Goal: Obtain resource: Obtain resource

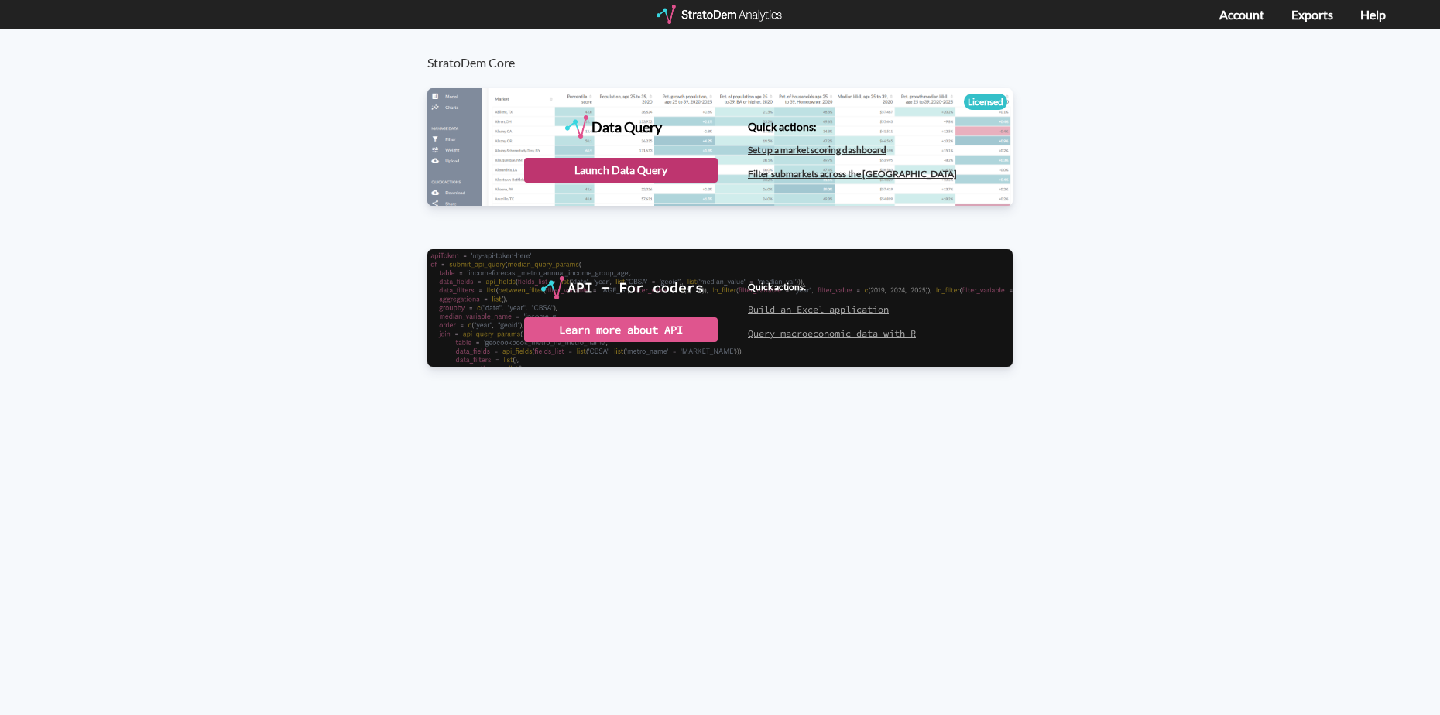
click at [686, 174] on div "Launch Data Query" at bounding box center [621, 170] width 194 height 25
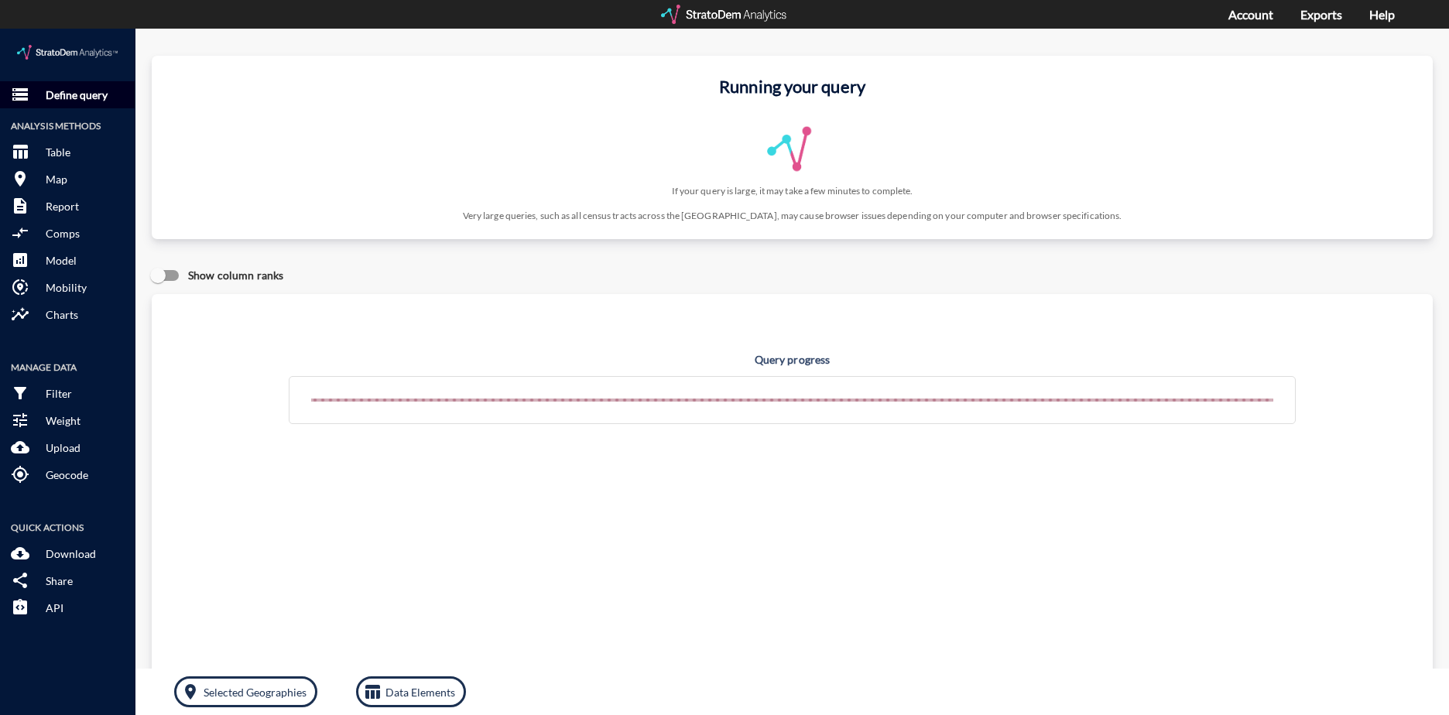
click button "storage Define query"
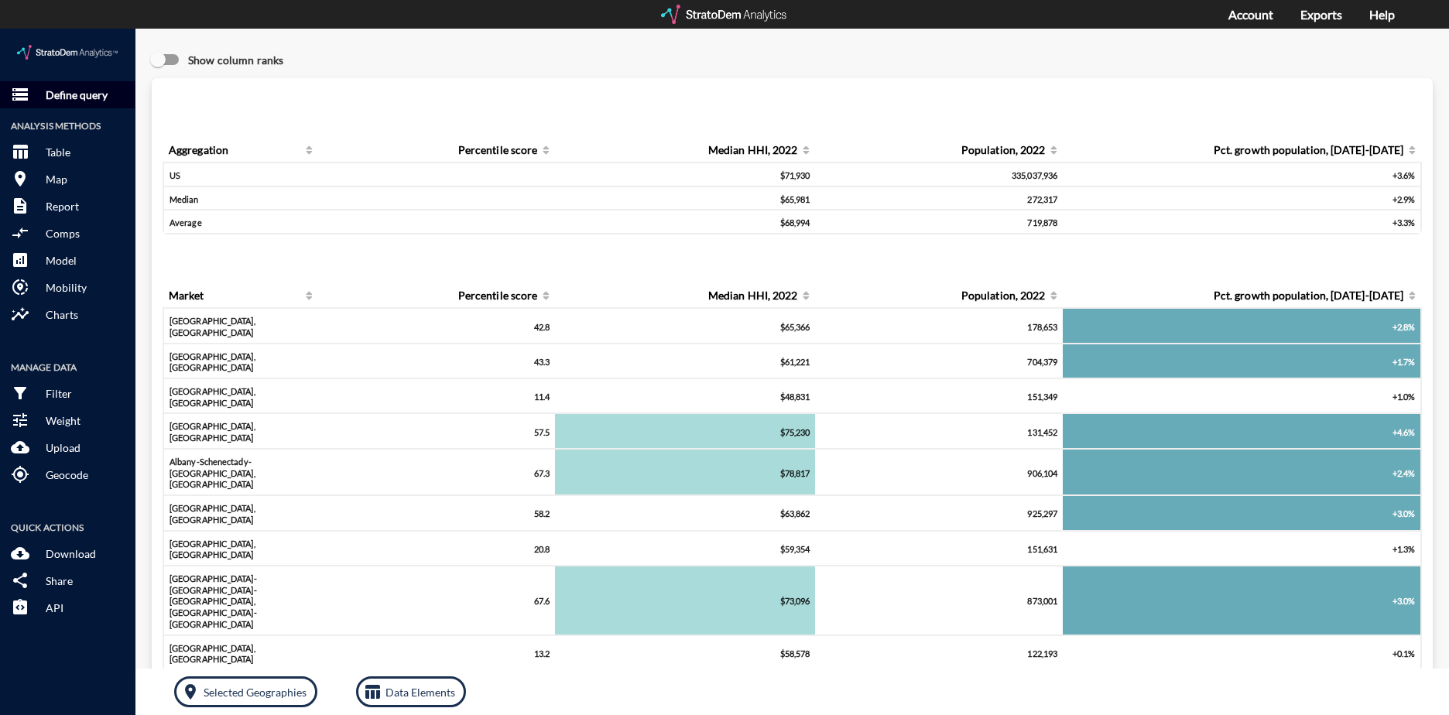
click p "Define query"
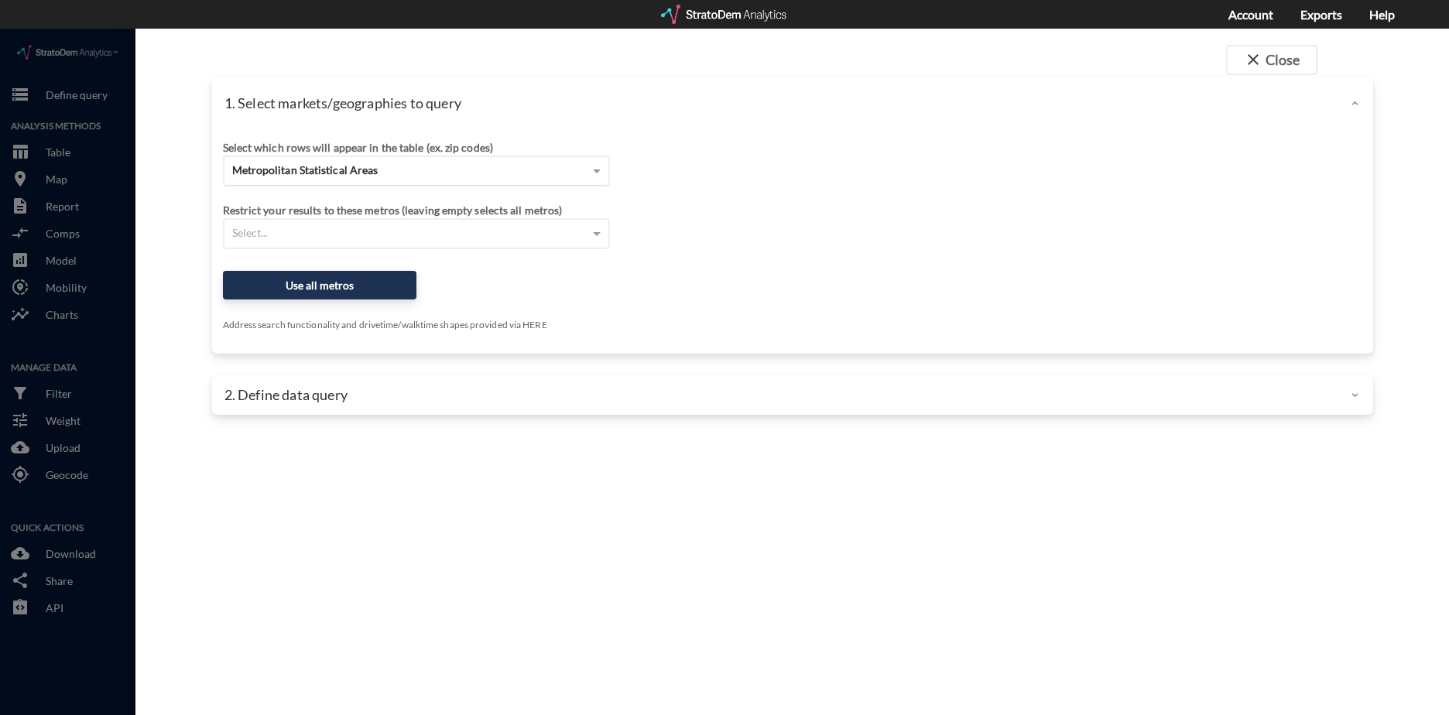
click span "Metropolitan Statistical Areas"
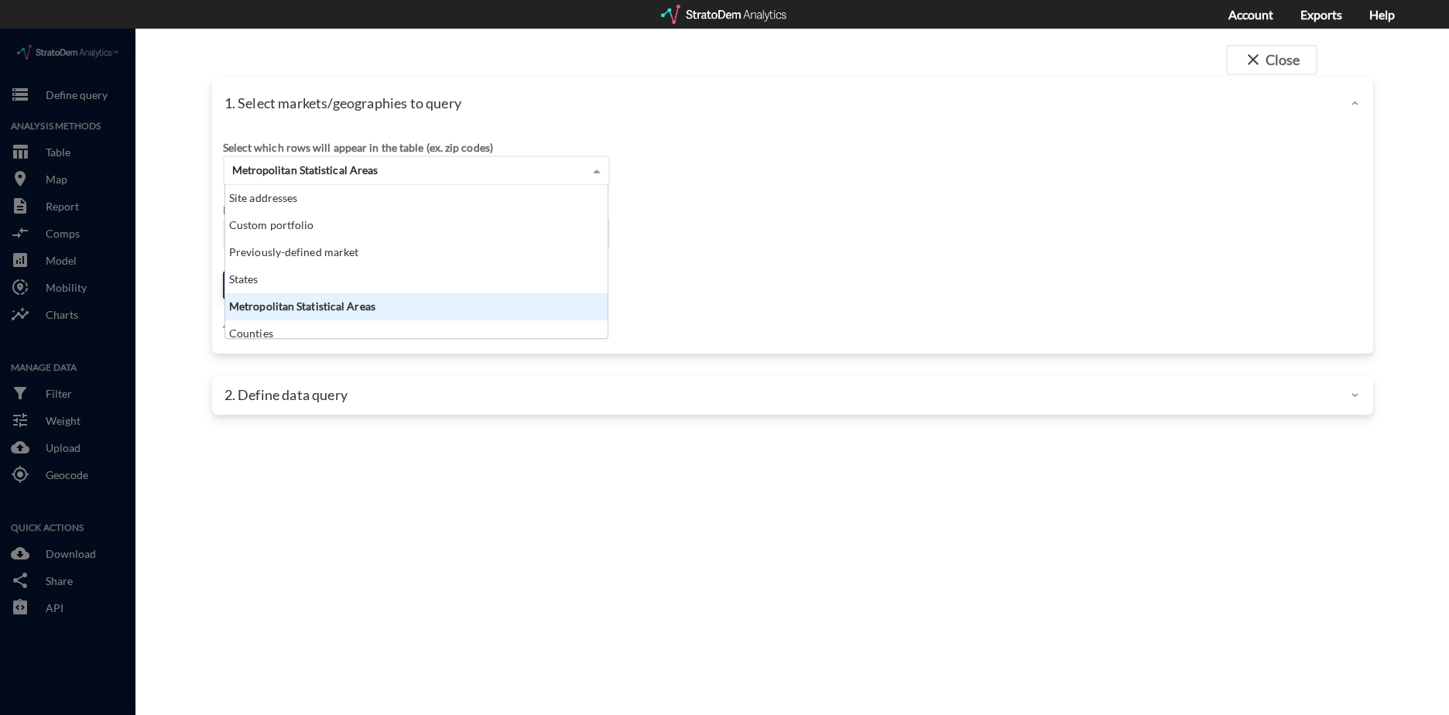
scroll to position [142, 373]
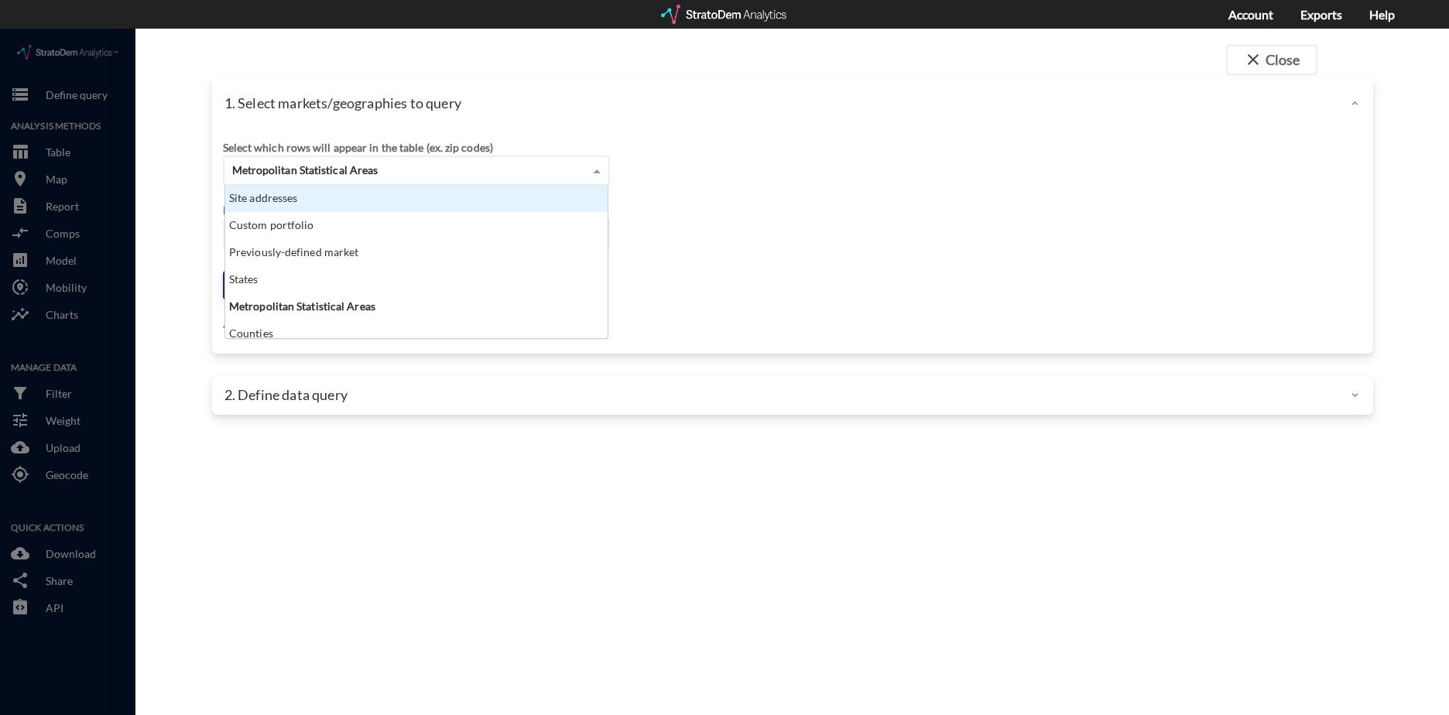
click div "Site addresses"
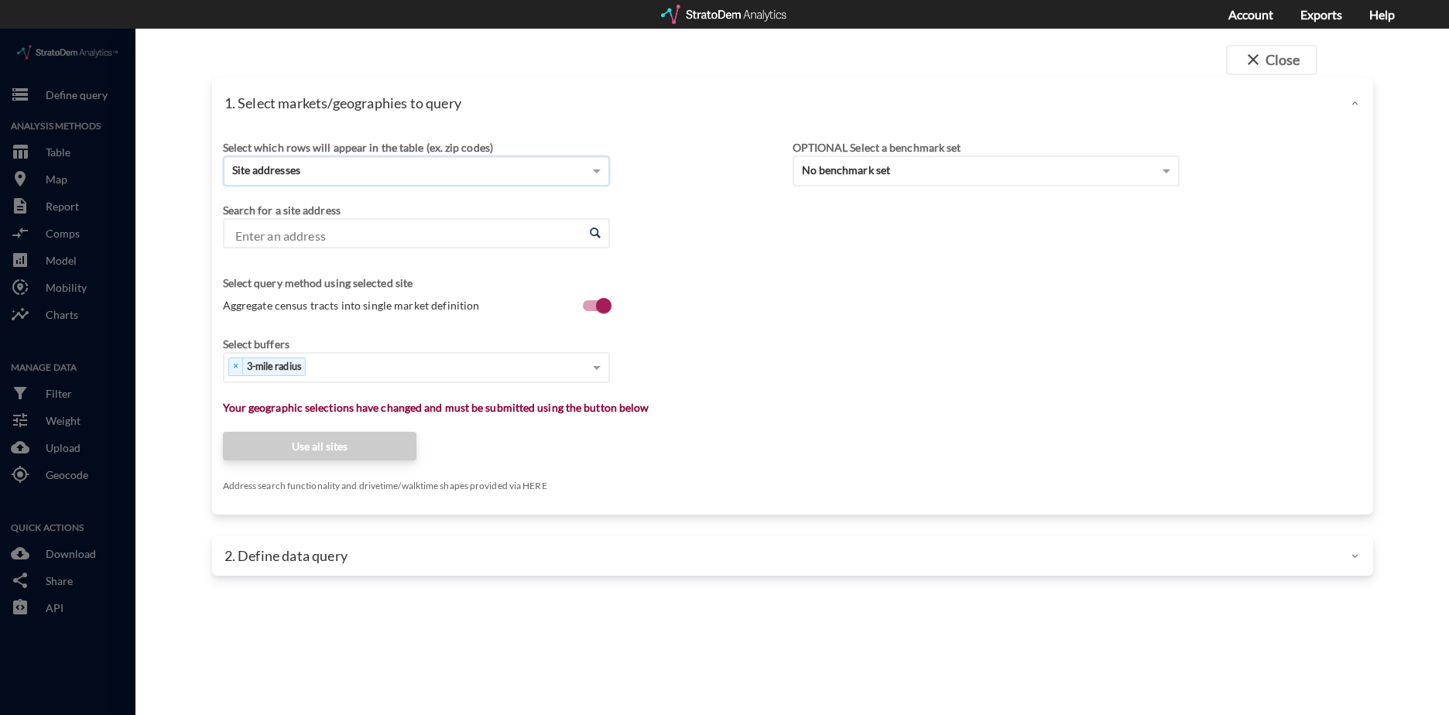
click input "Enter an address"
drag, startPoint x: 322, startPoint y: 209, endPoint x: 307, endPoint y: 199, distance: 18.5
click input "Enter an address"
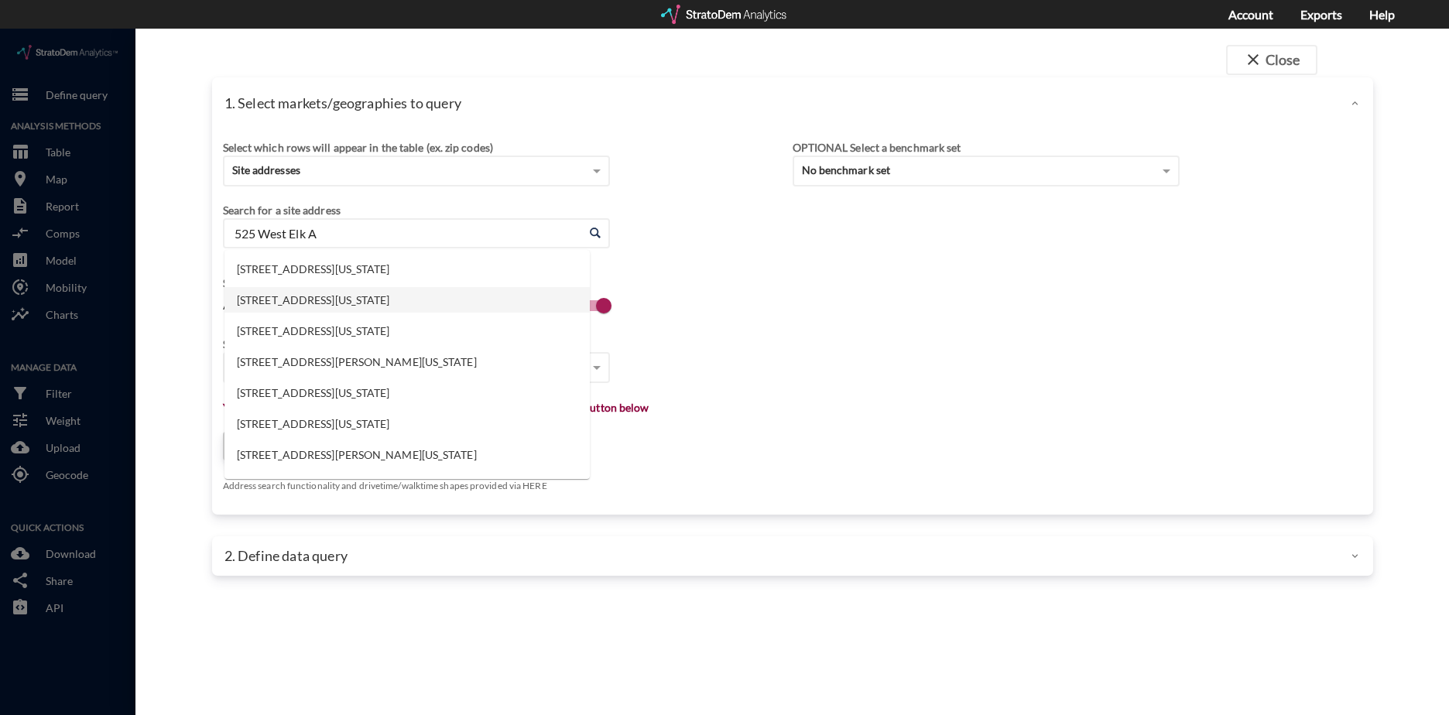
click li "525 W Elk Ave, Glendale, California"
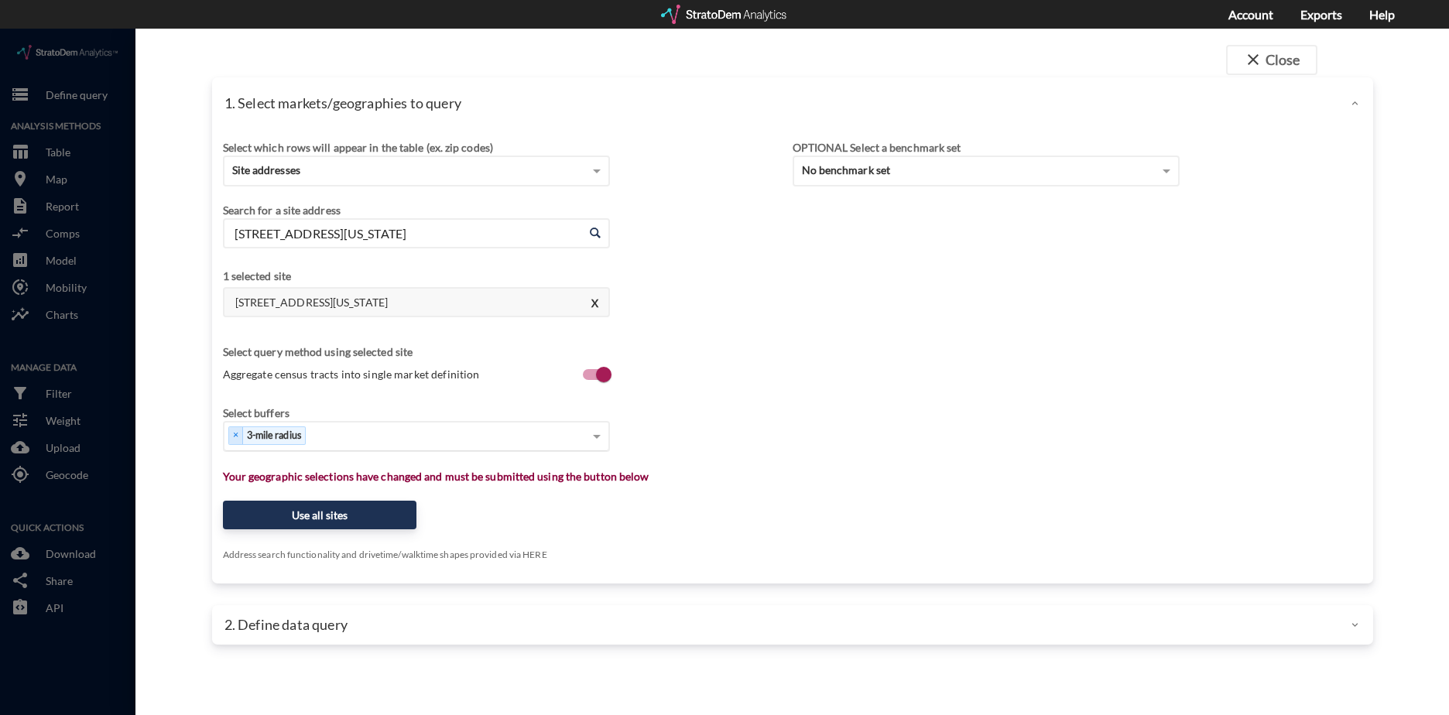
type input "525 W Elk Ave, Glendale, California"
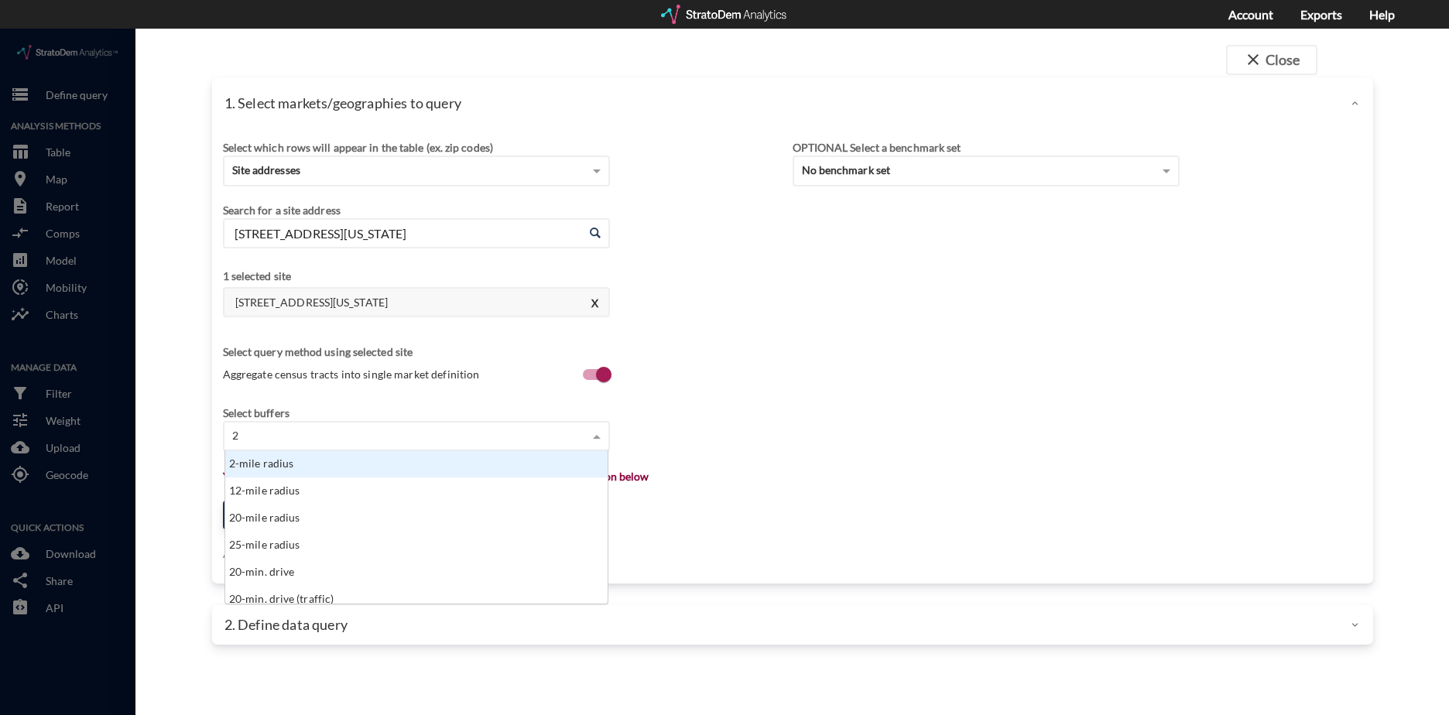
type input "20"
click div "20-mile radius"
click div "Select..."
type input "9"
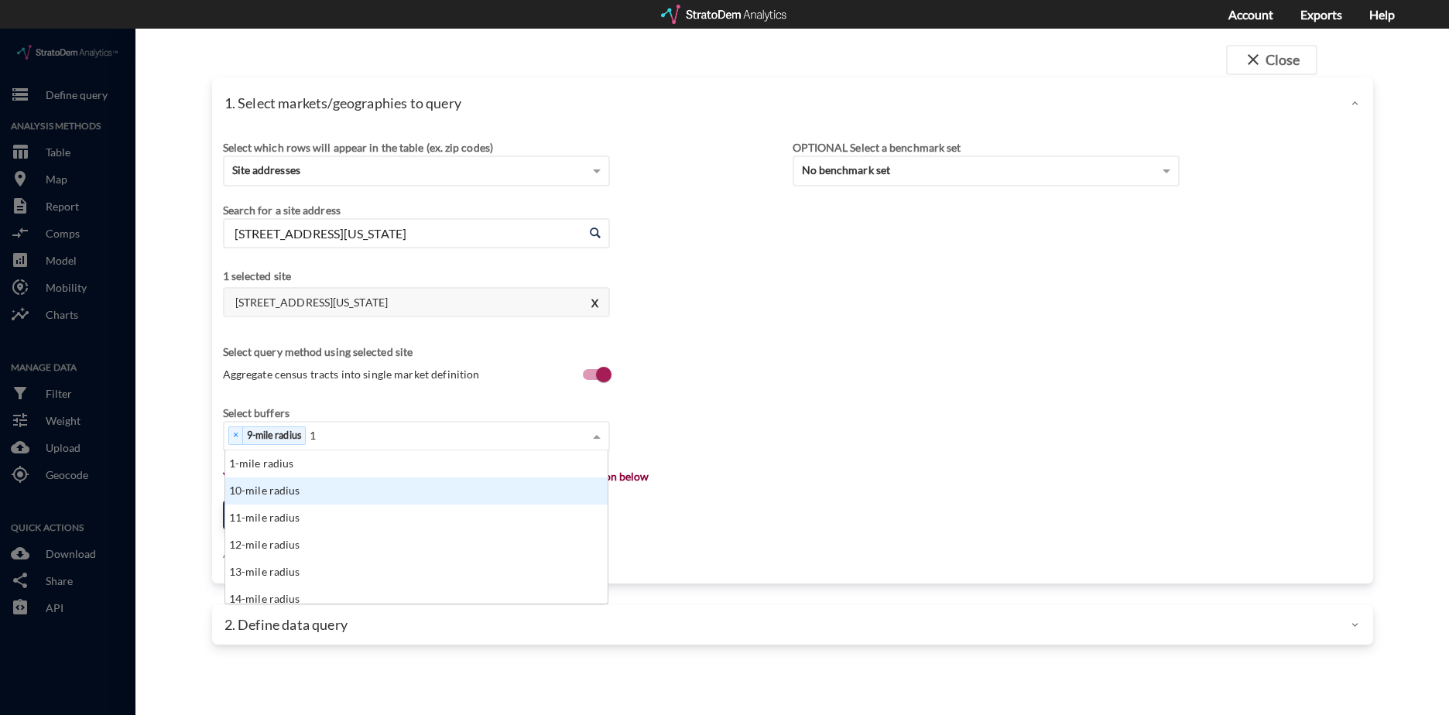
type input "12"
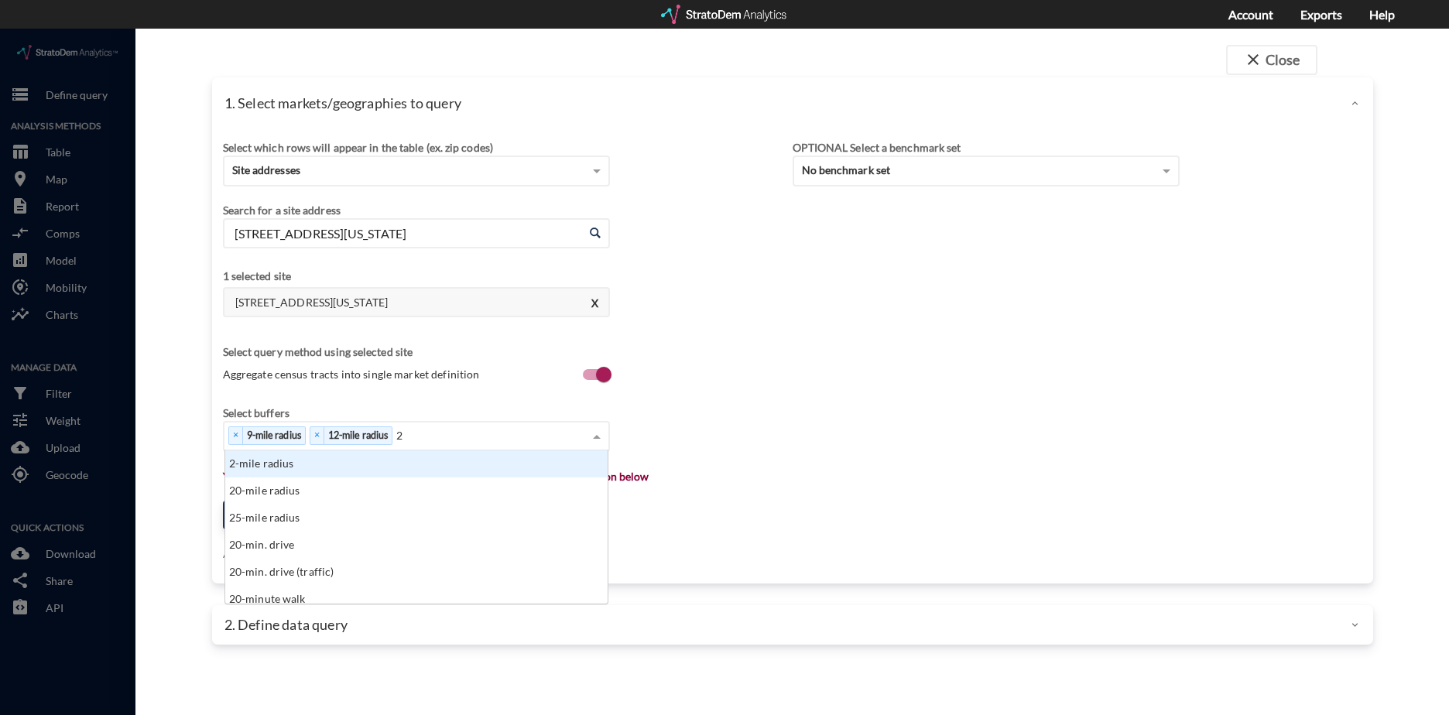
type input "20"
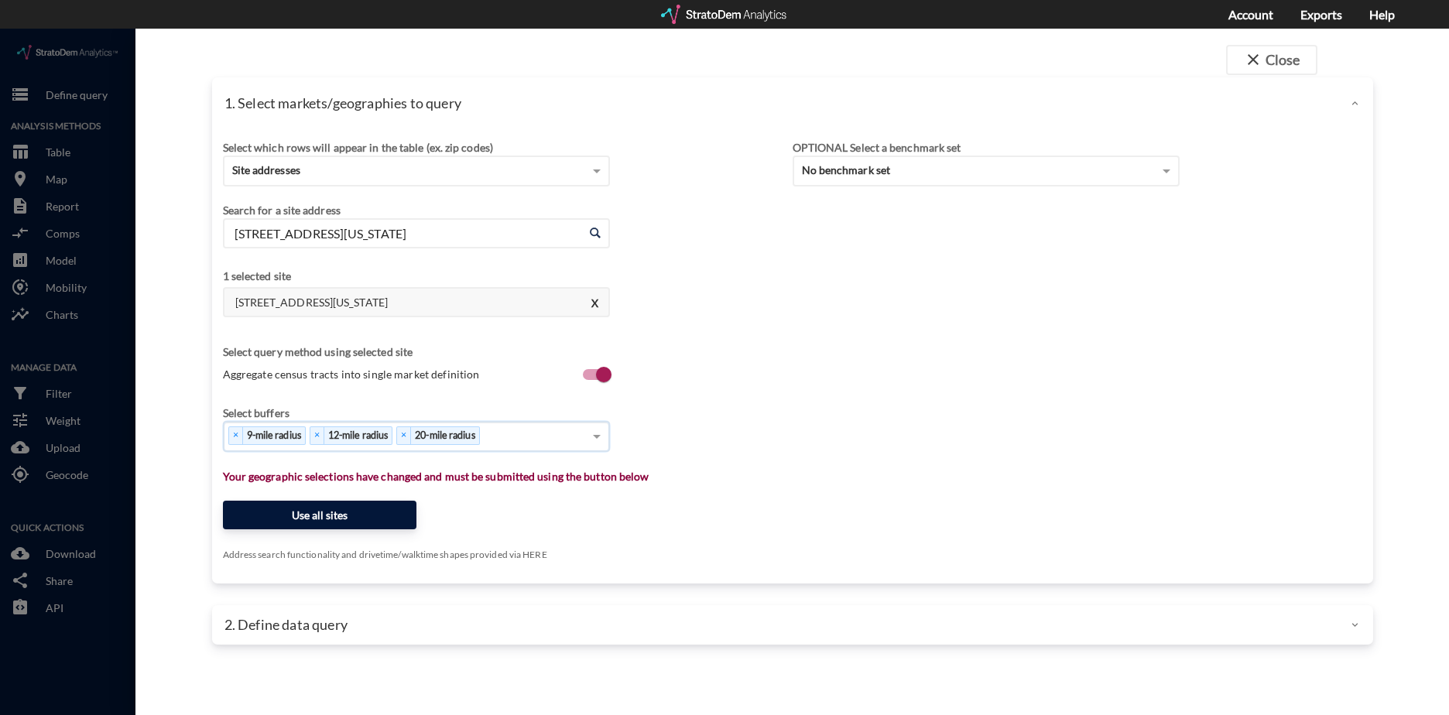
click button "Use all sites"
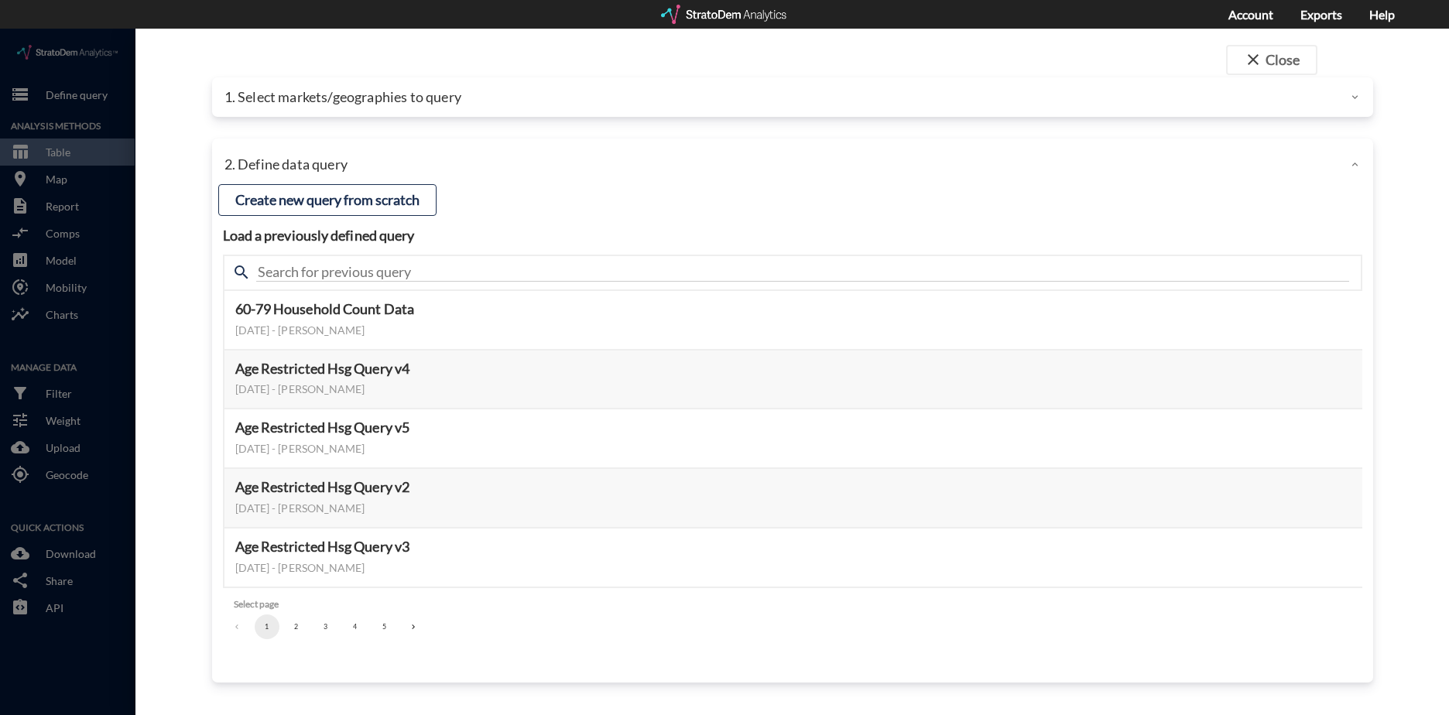
click button "2"
click button "3"
click button "Select this query"
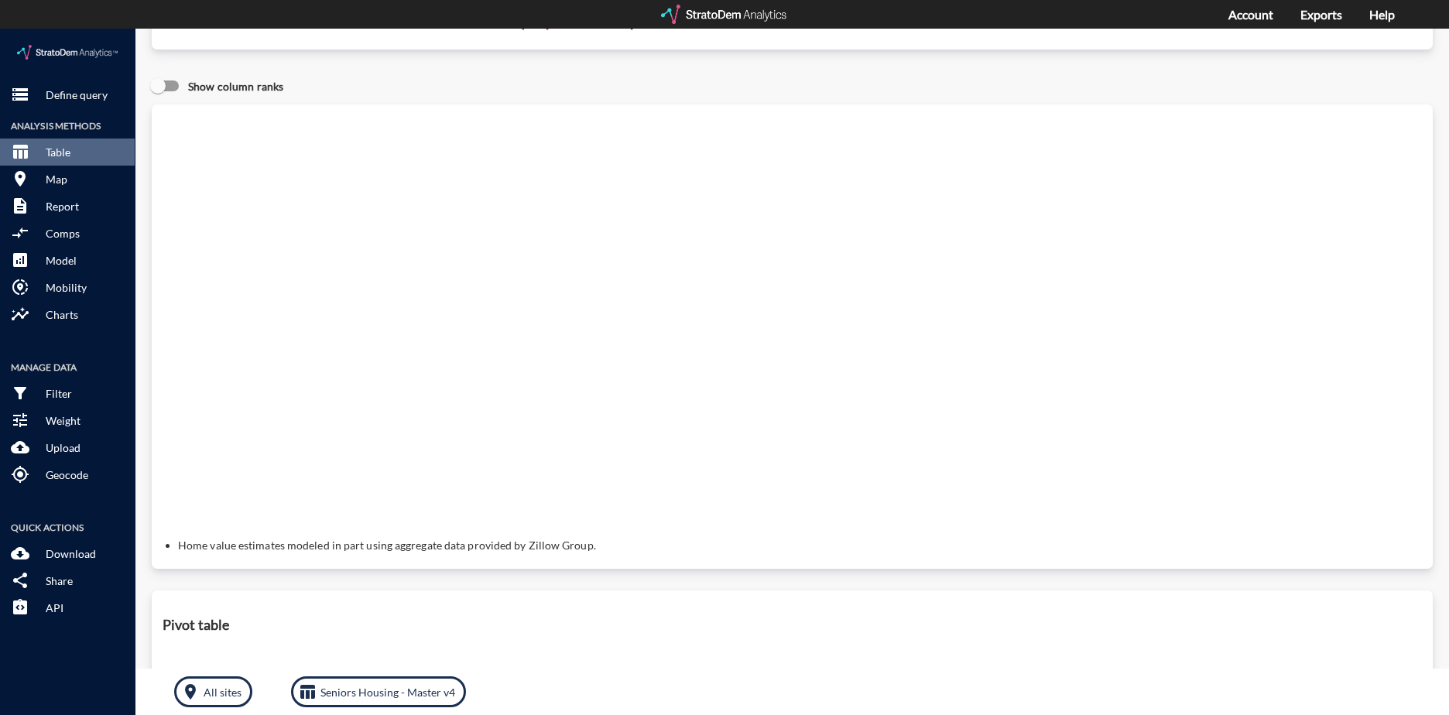
scroll to position [0, 0]
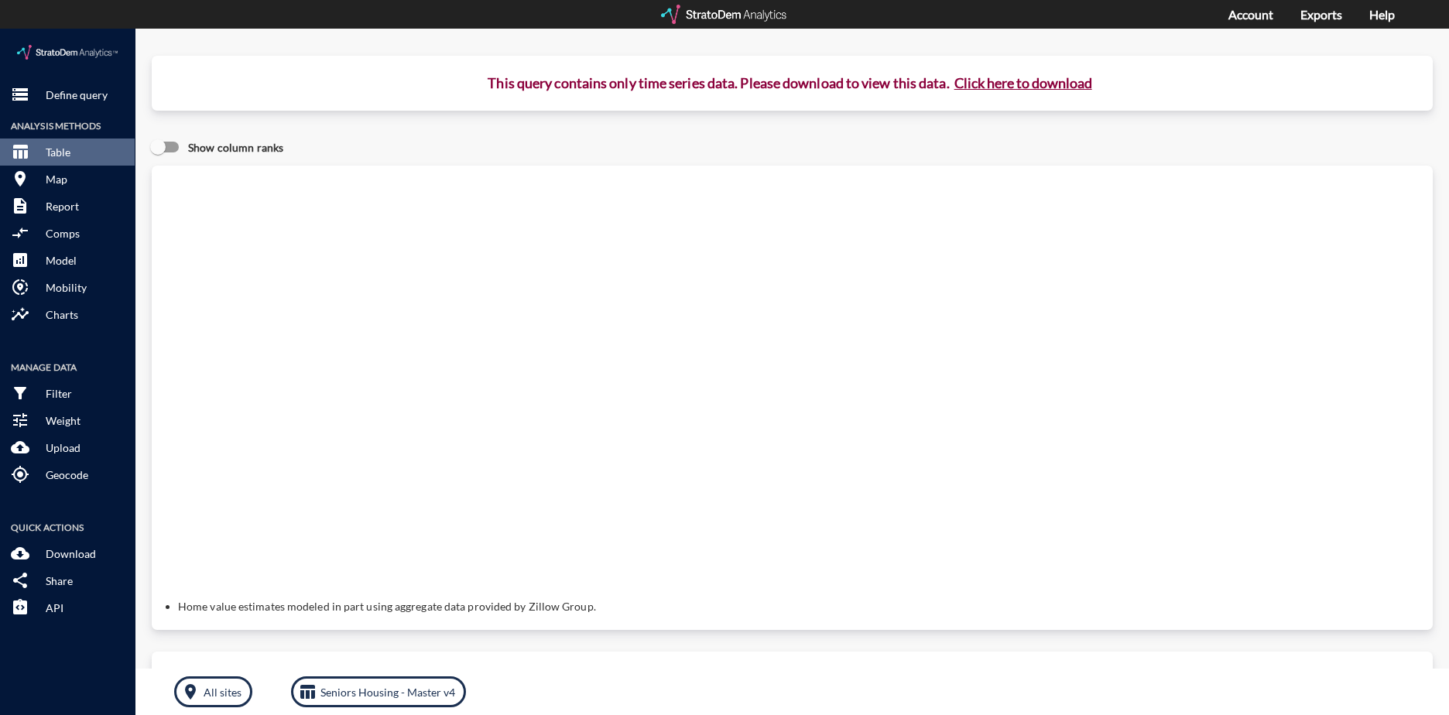
click button "Click here to download"
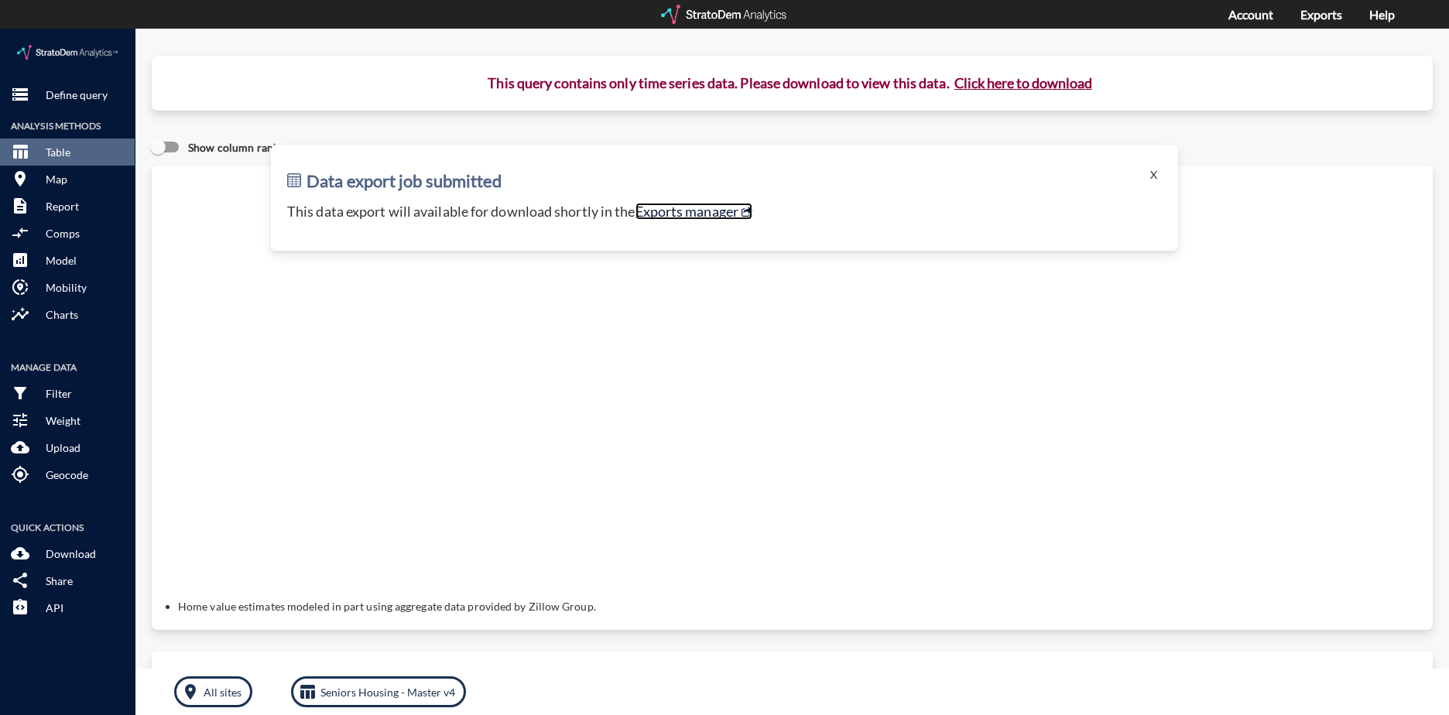
click link "Exports manager"
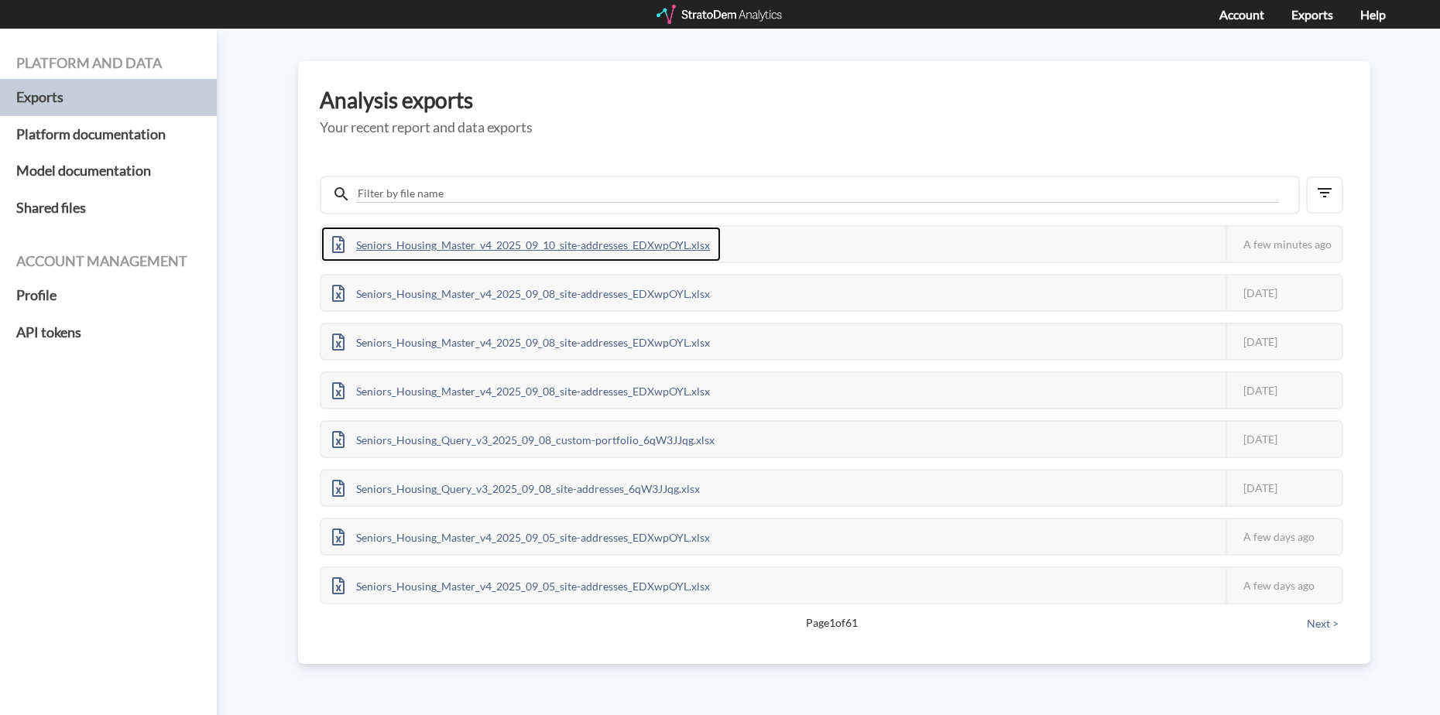
click at [622, 245] on div "Seniors_Housing_Master_v4_2025_09_10_site-addresses_EDXwpOYL.xlsx" at bounding box center [520, 244] width 399 height 35
click at [893, 128] on h5 "Your recent report and data exports" at bounding box center [834, 127] width 1029 height 15
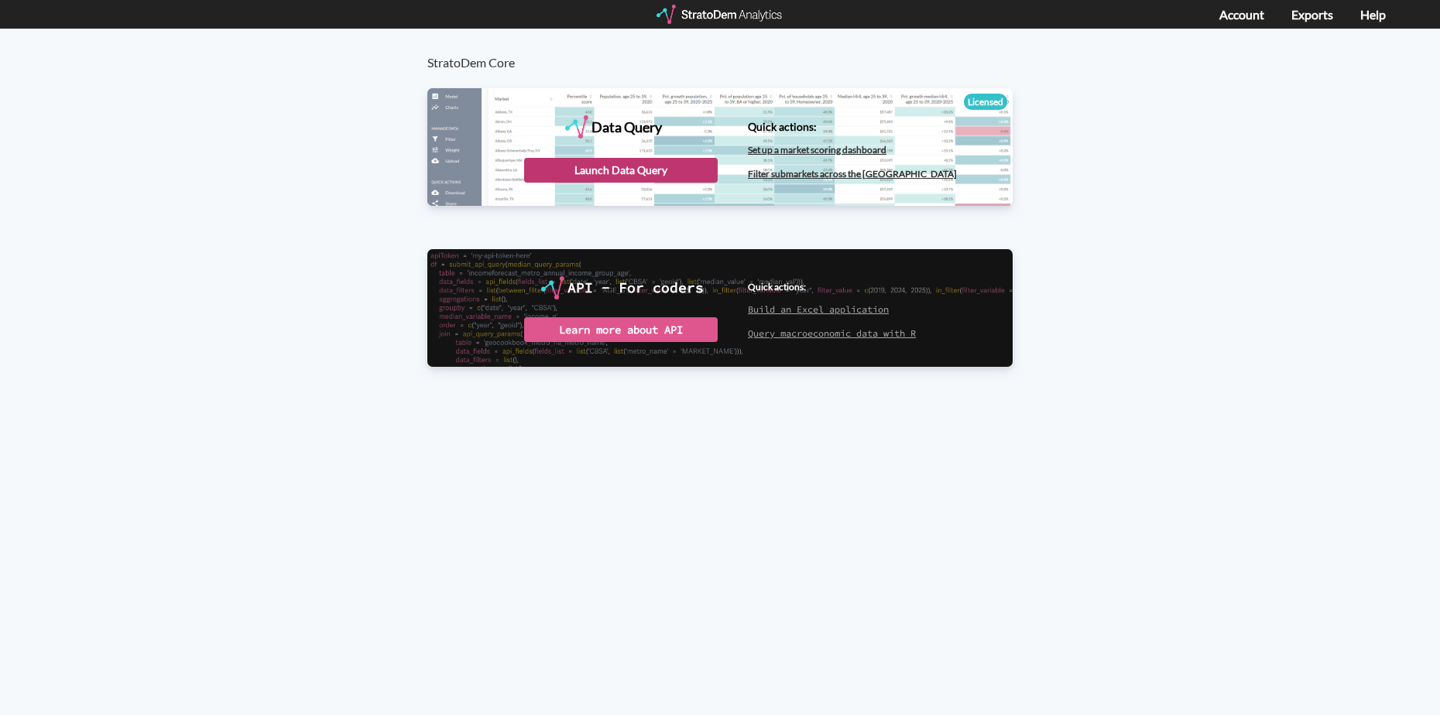
click at [670, 163] on div "Launch Data Query" at bounding box center [621, 170] width 194 height 25
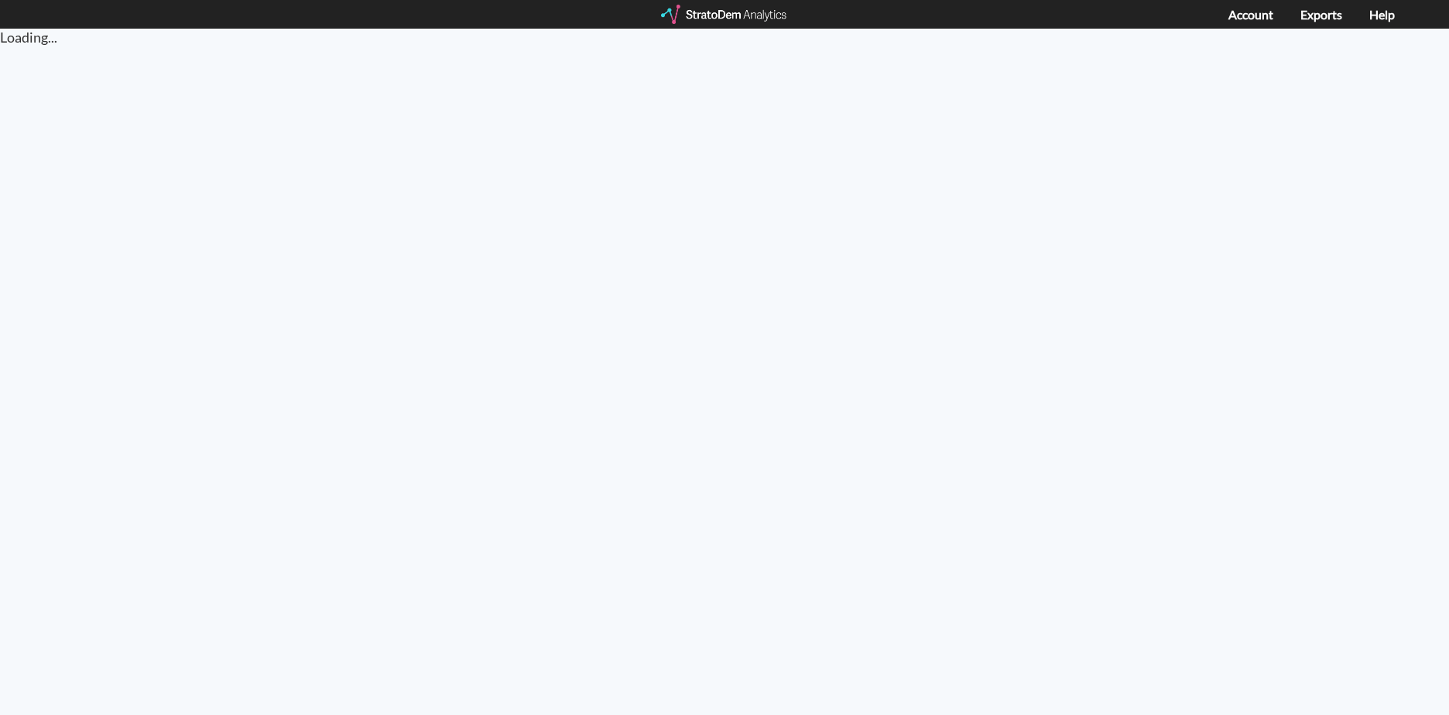
drag, startPoint x: 594, startPoint y: 4, endPoint x: 556, endPoint y: -52, distance: 67.4
click at [556, 0] on html "Your browser is incompatible or outdated. We rely on certain technologies that …" at bounding box center [724, 359] width 1449 height 719
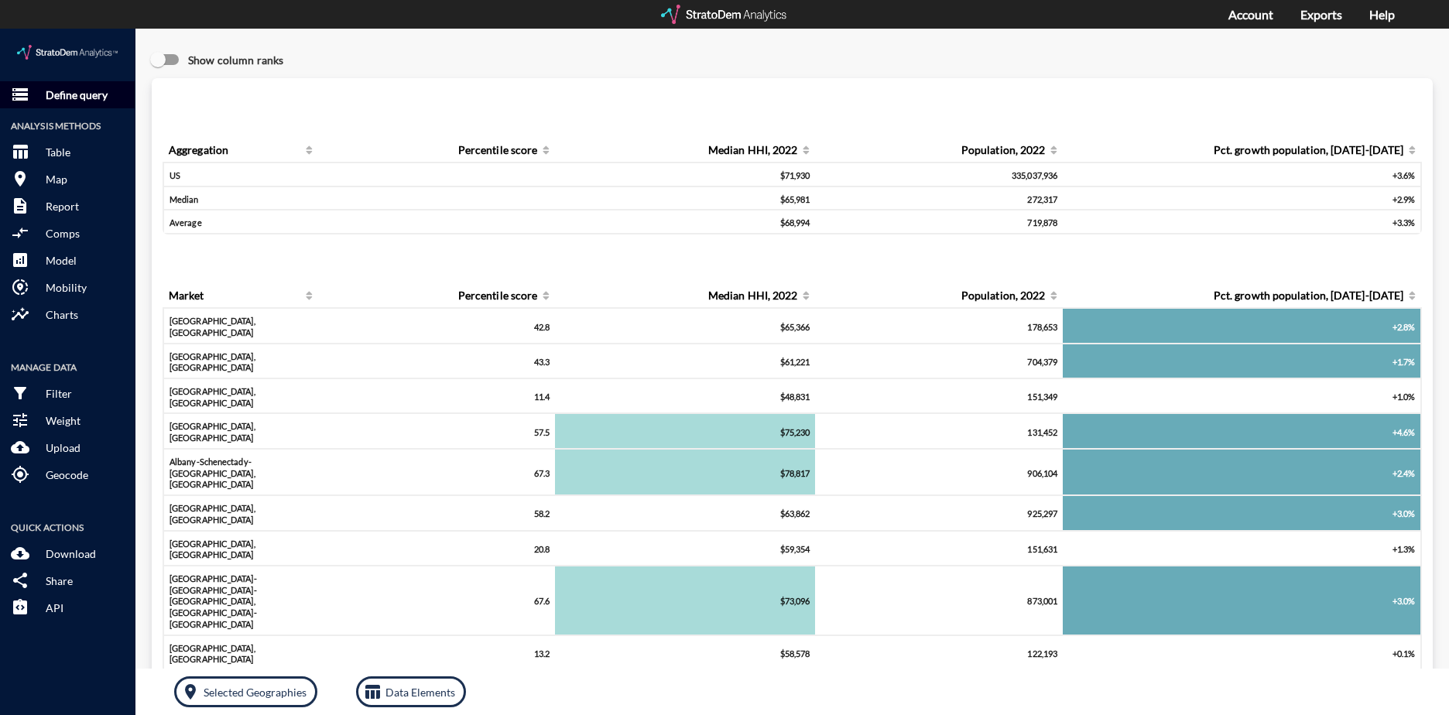
click p "Define query"
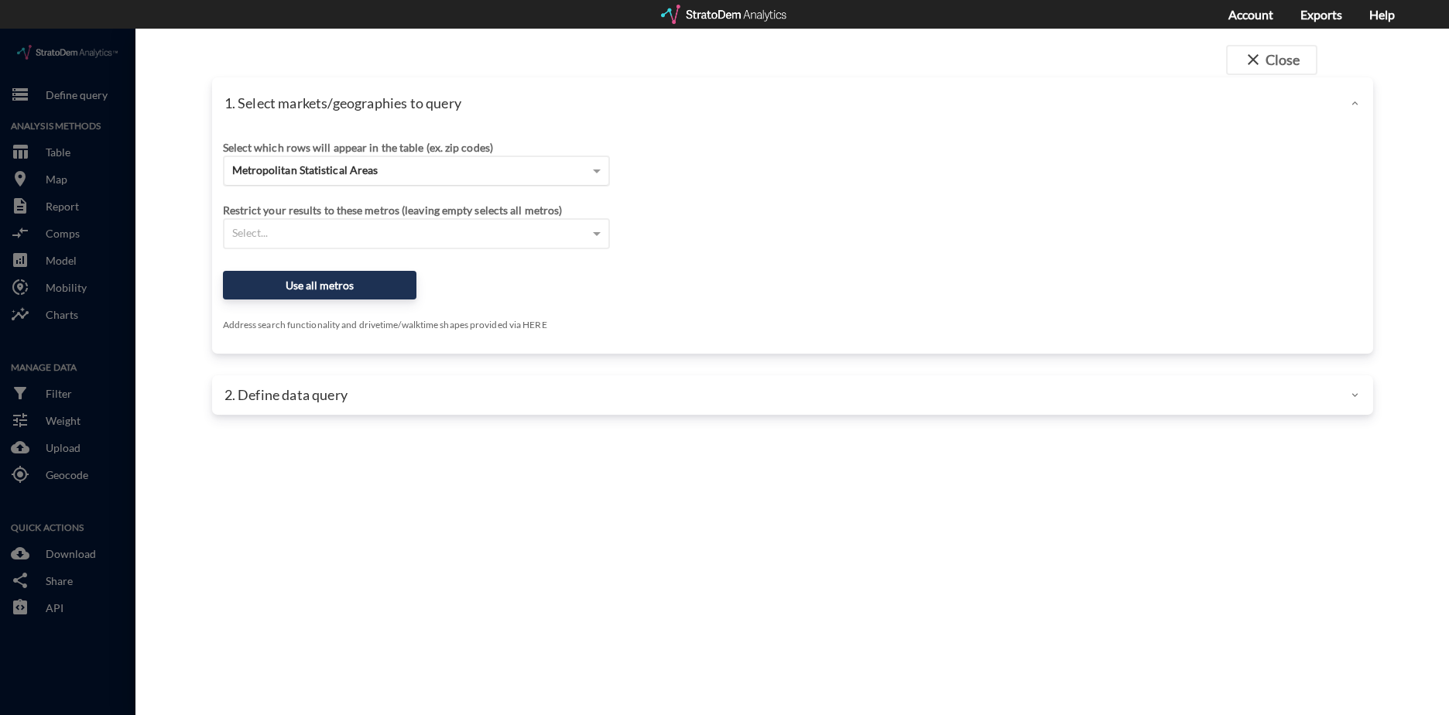
click span "Metropolitan Statistical Areas"
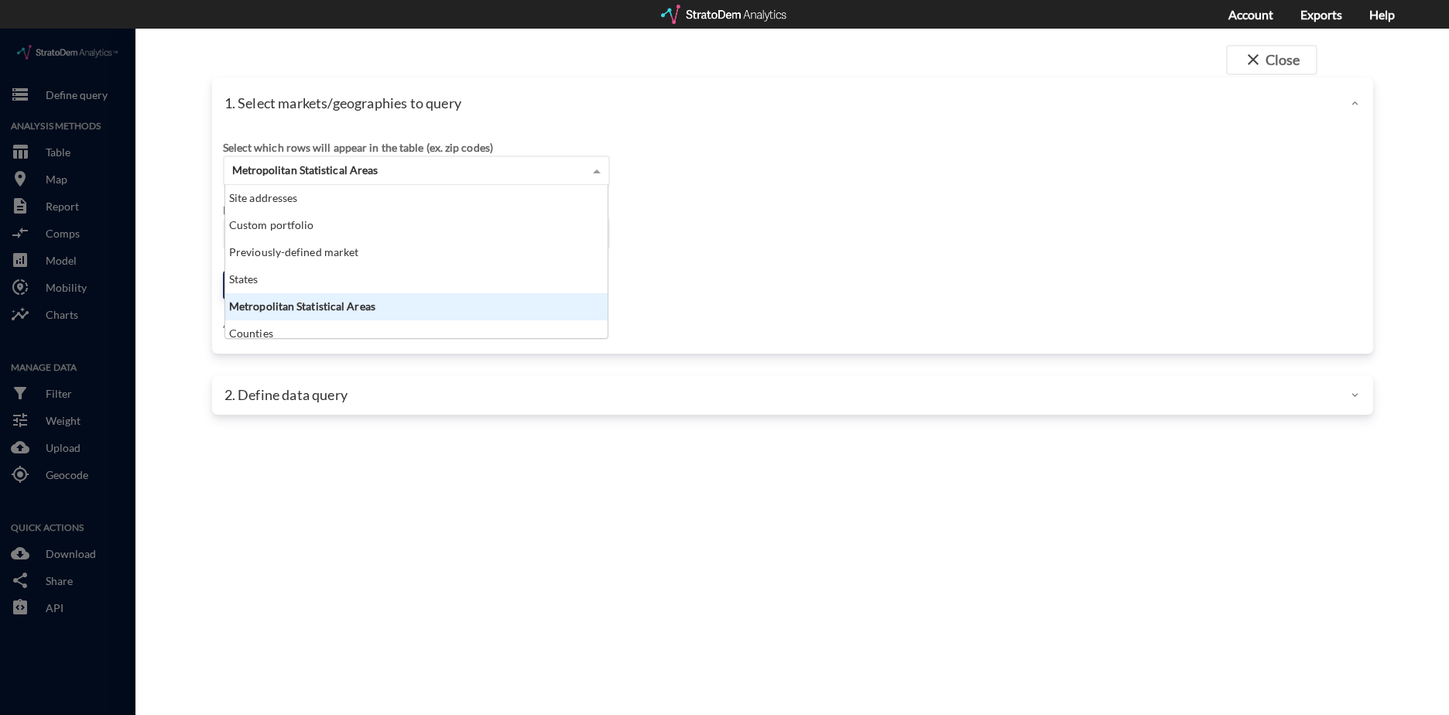
scroll to position [142, 373]
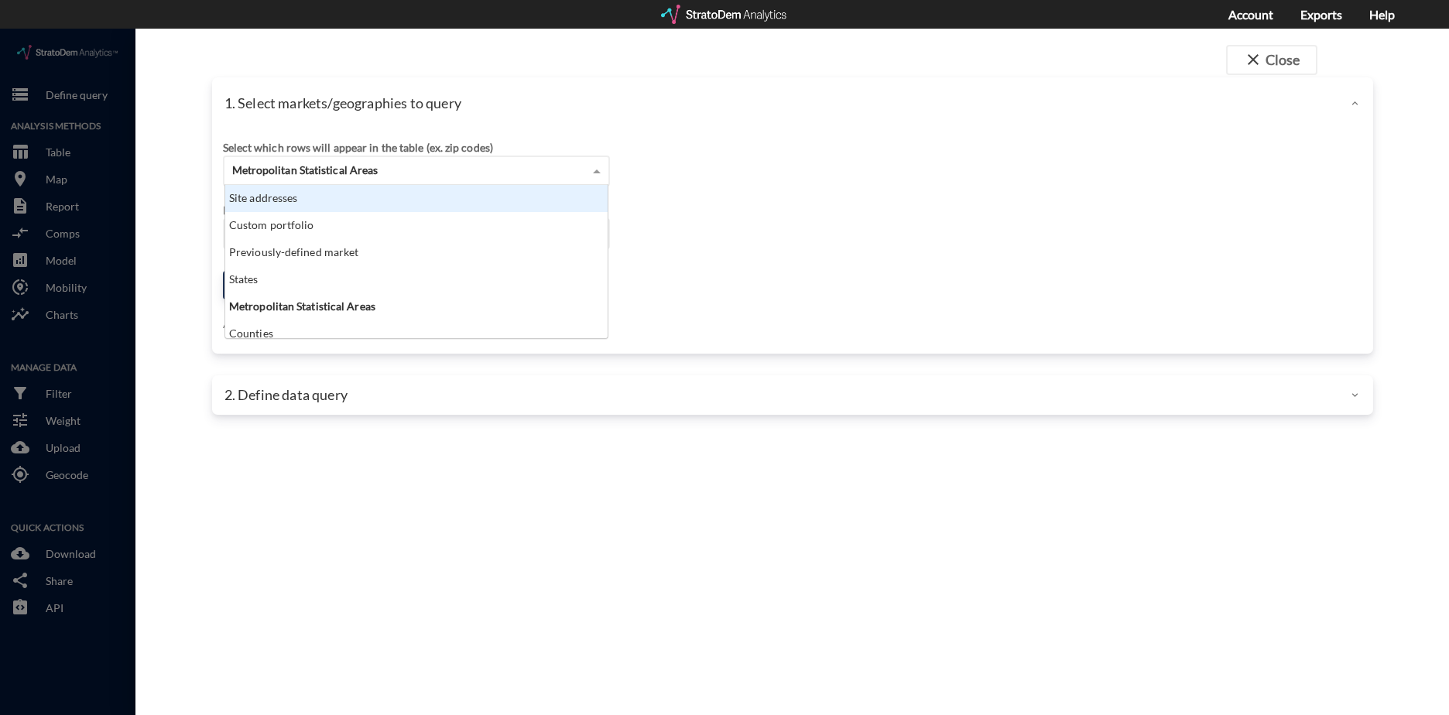
click div "Site addresses"
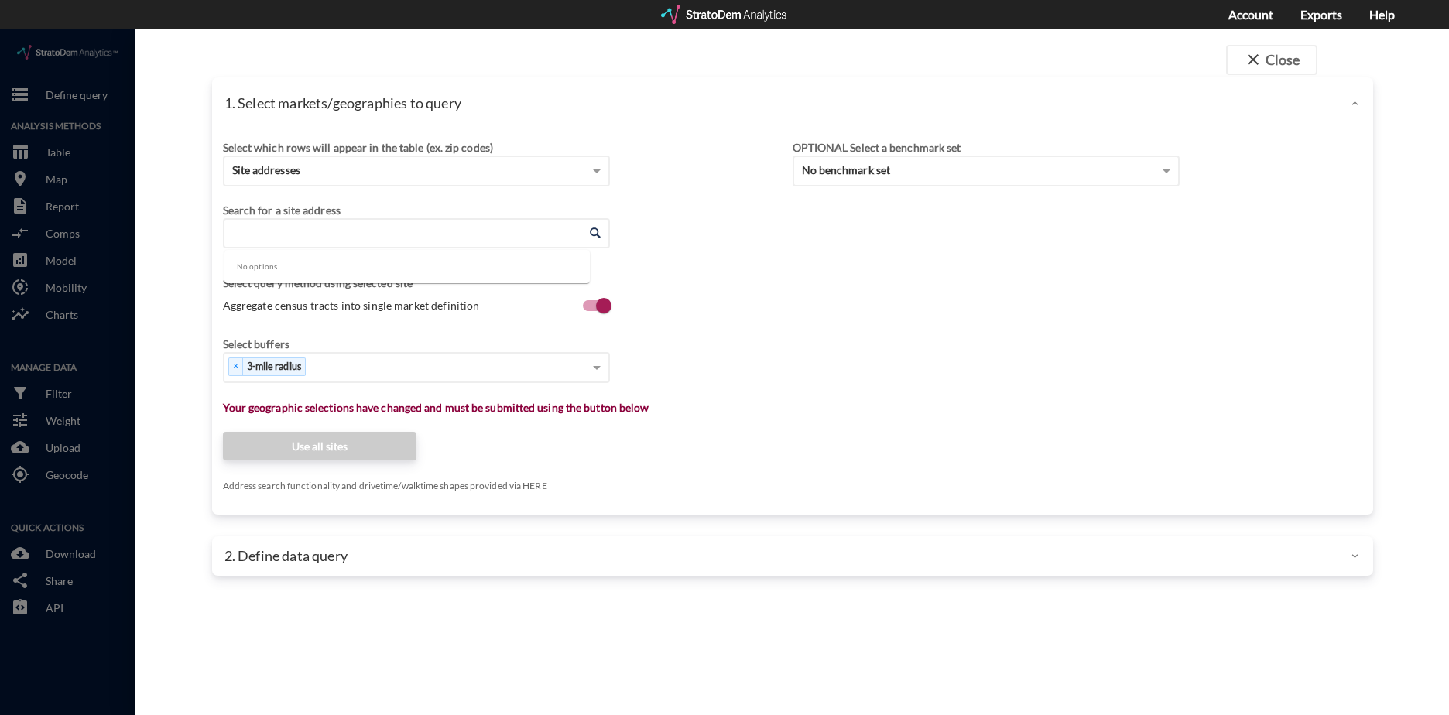
click input "Enter an address"
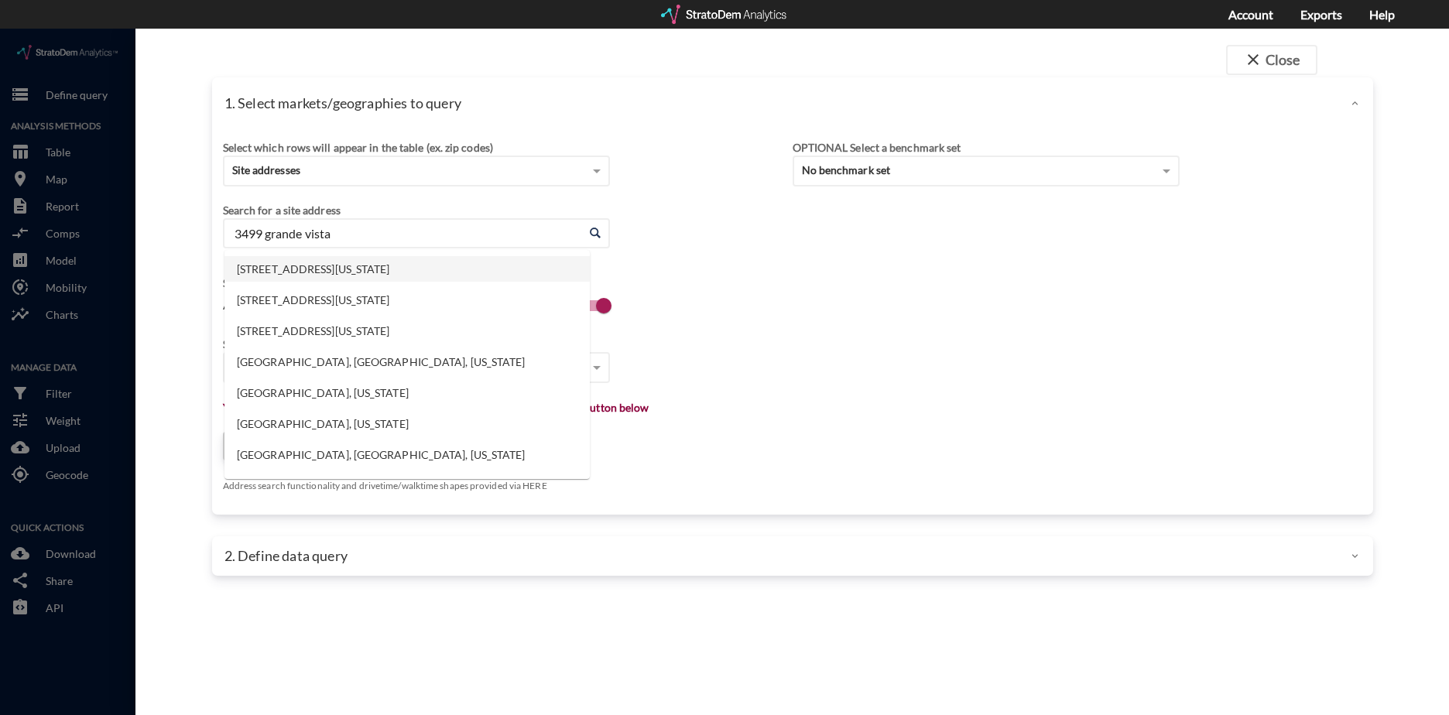
click li "3499 Grande Vista Dr, Newbury Park, California"
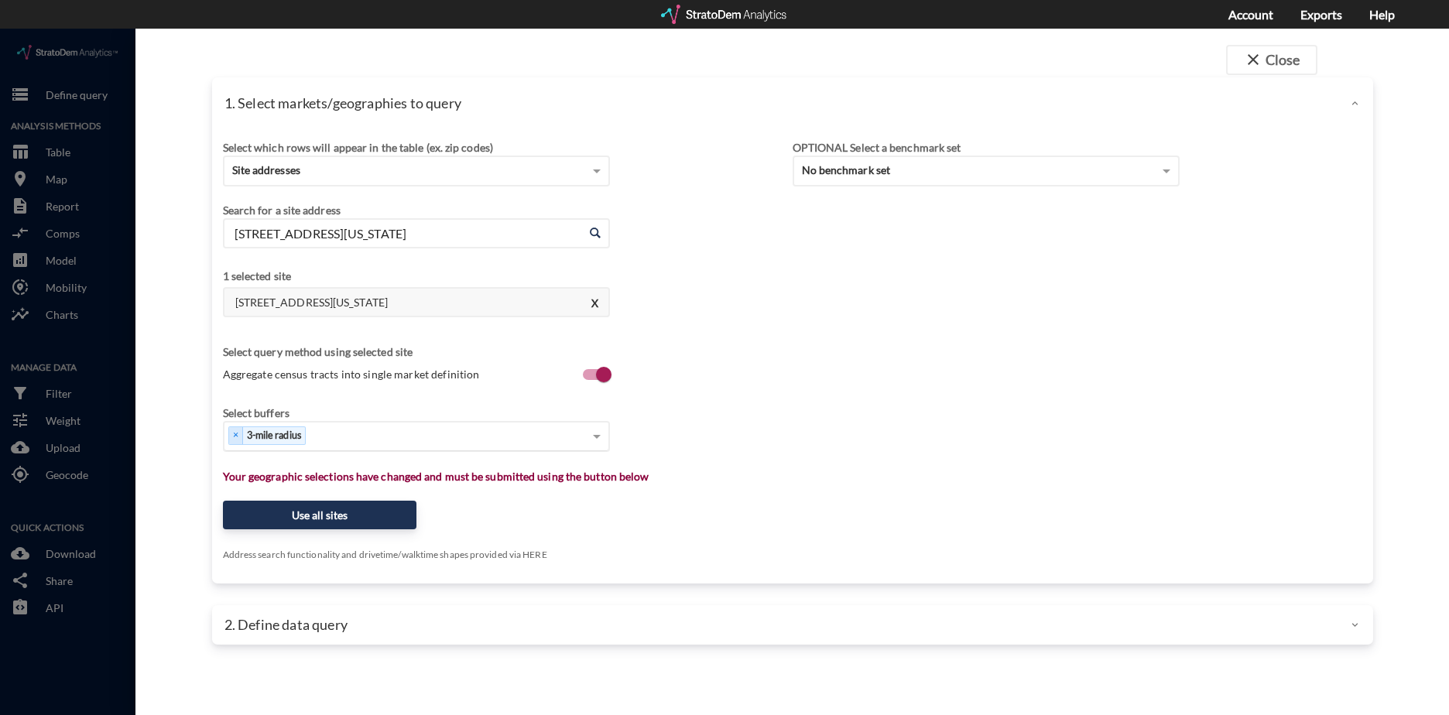
type input "3499 Grande Vista Dr, Newbury Park, California"
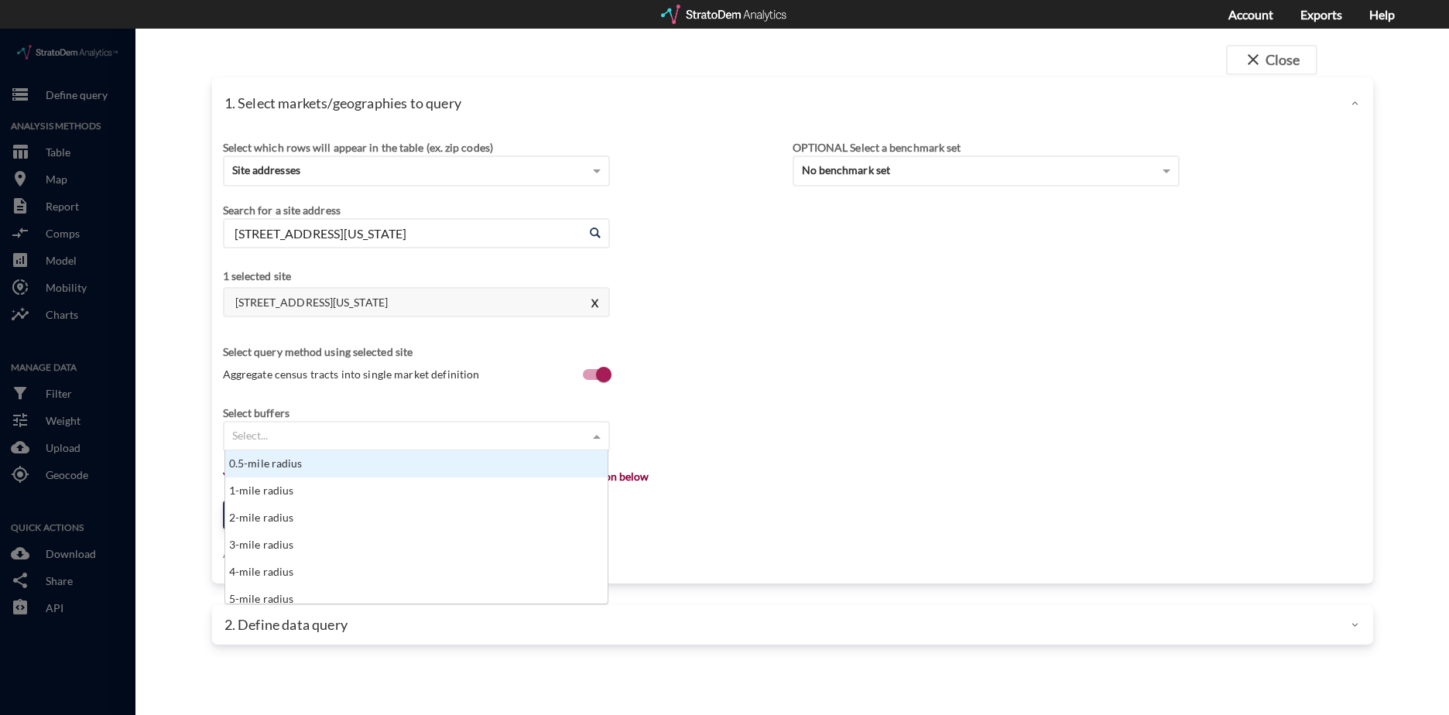
click div "Select..."
type input "10"
type input "15"
type input "25"
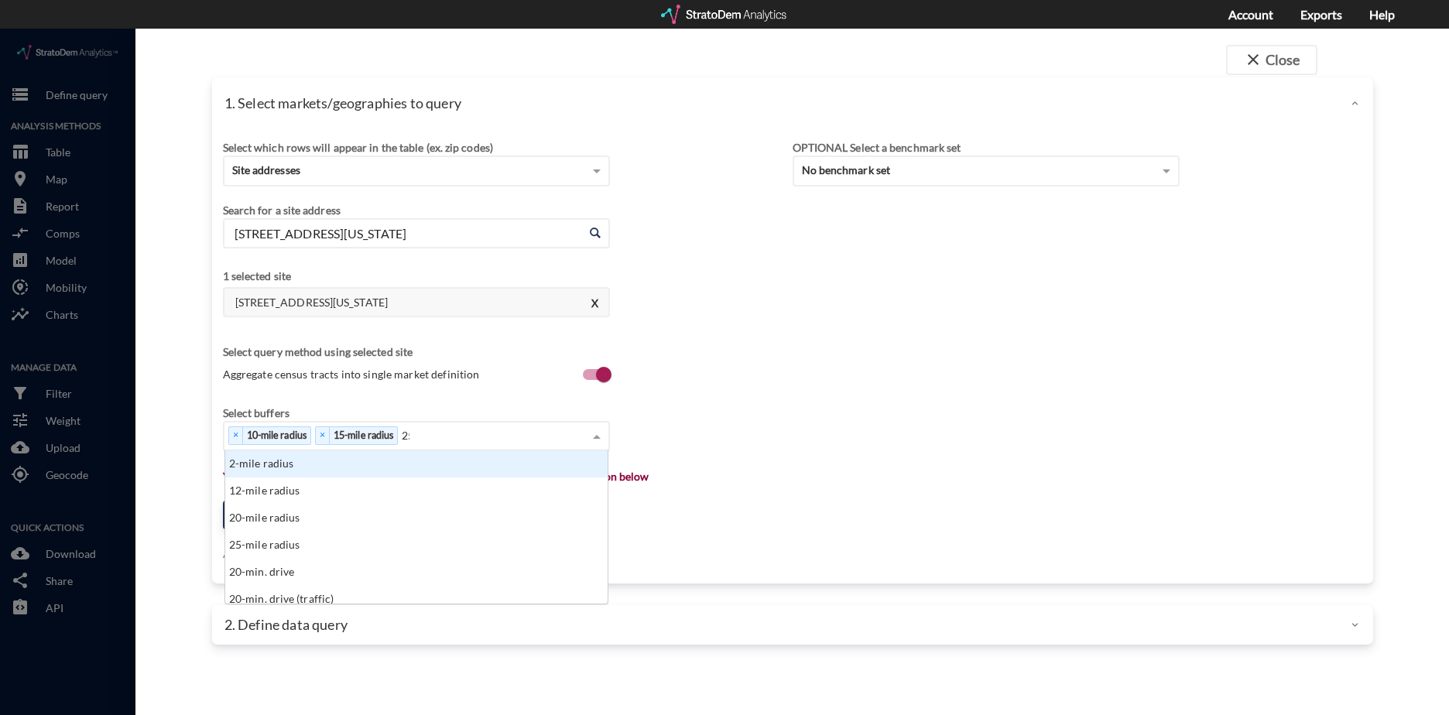
scroll to position [15, 373]
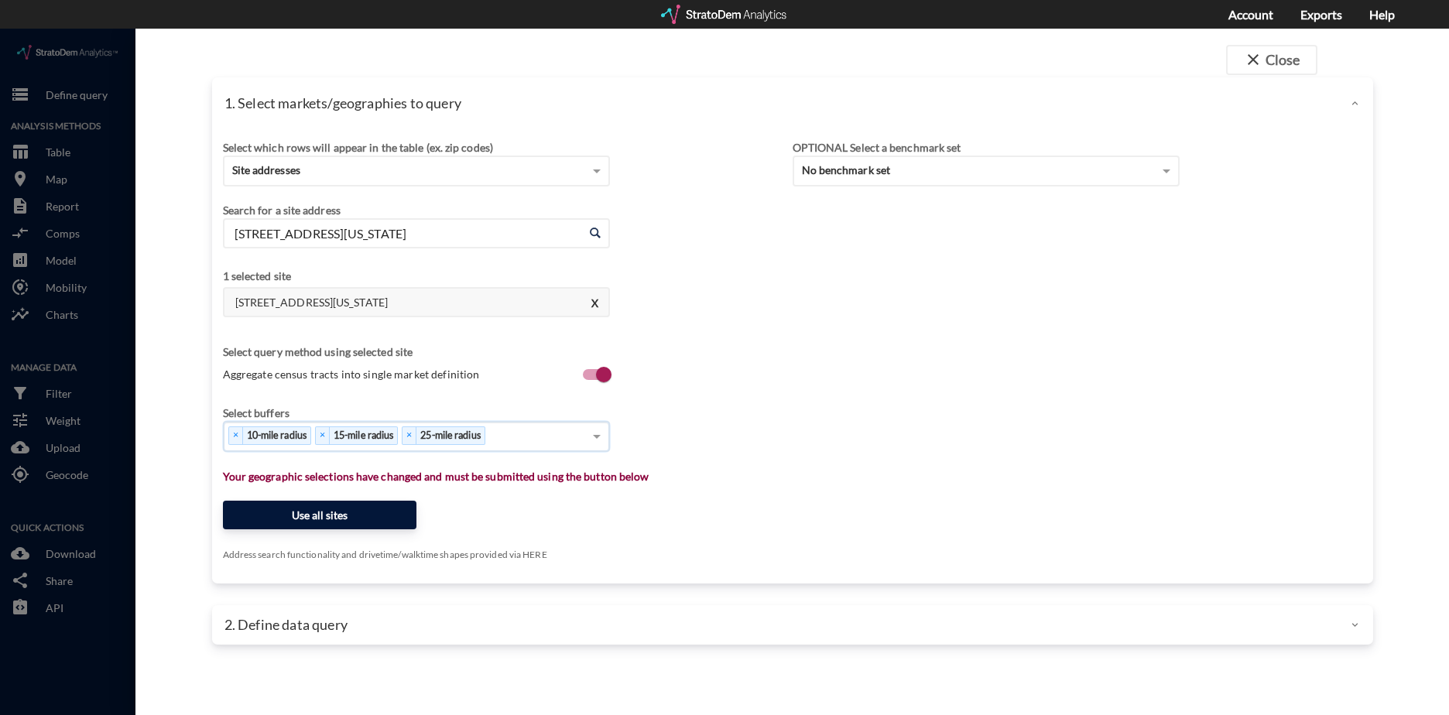
click button "Use all sites"
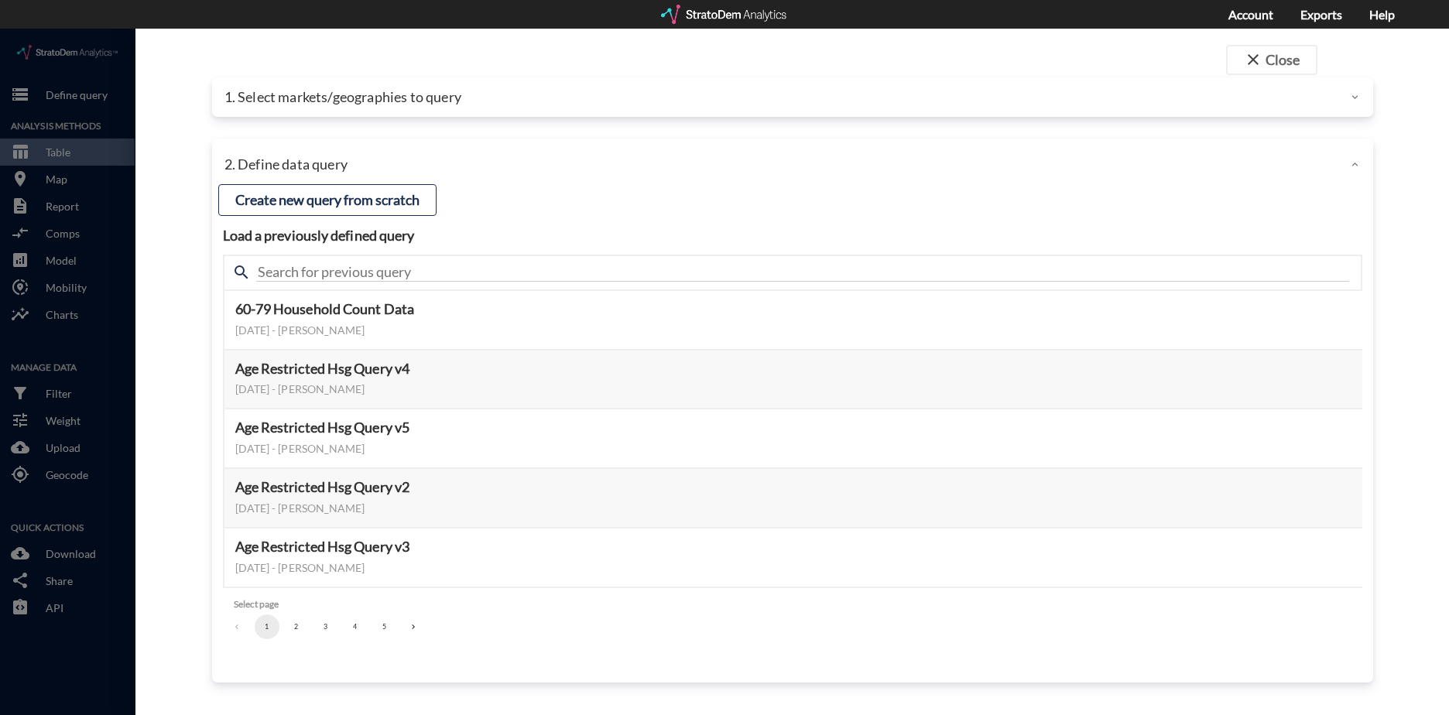
click button "2"
click li "3"
click button "3"
click button "Select this query"
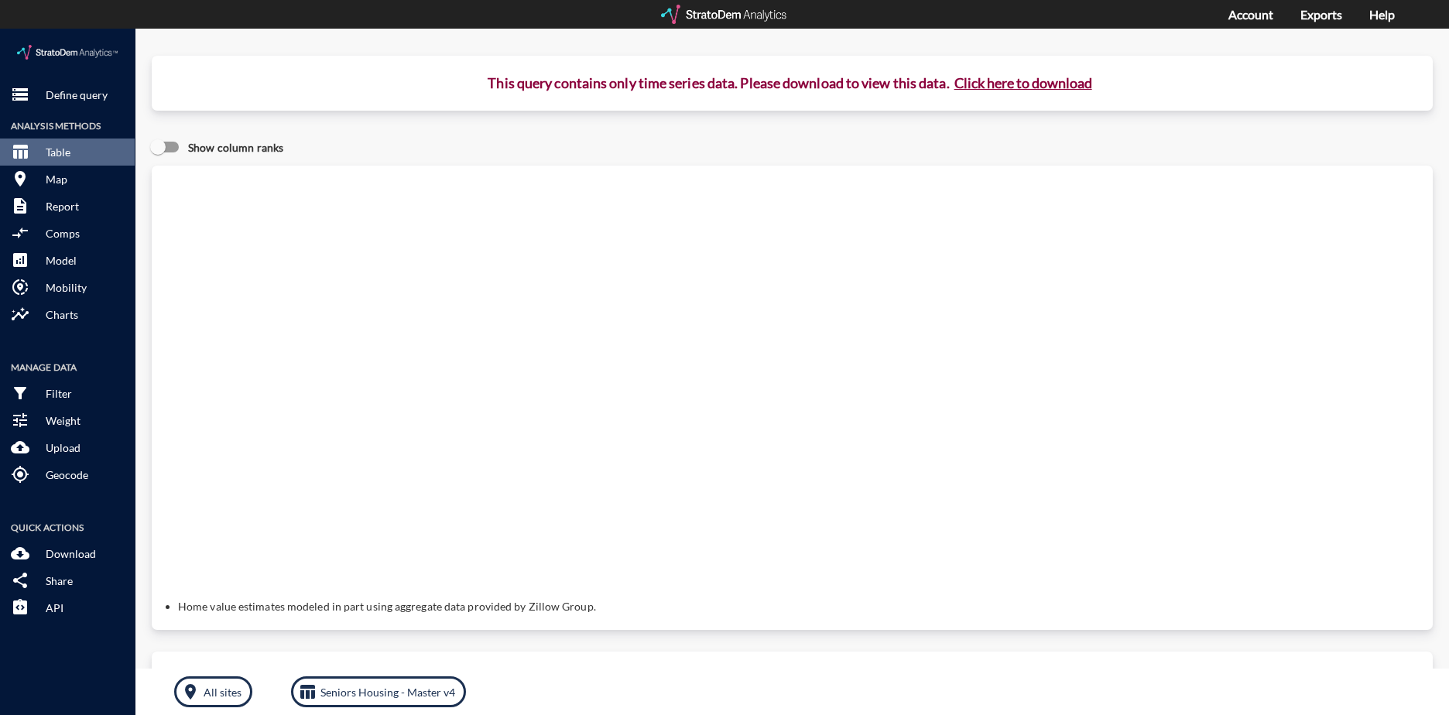
click button "Click here to download"
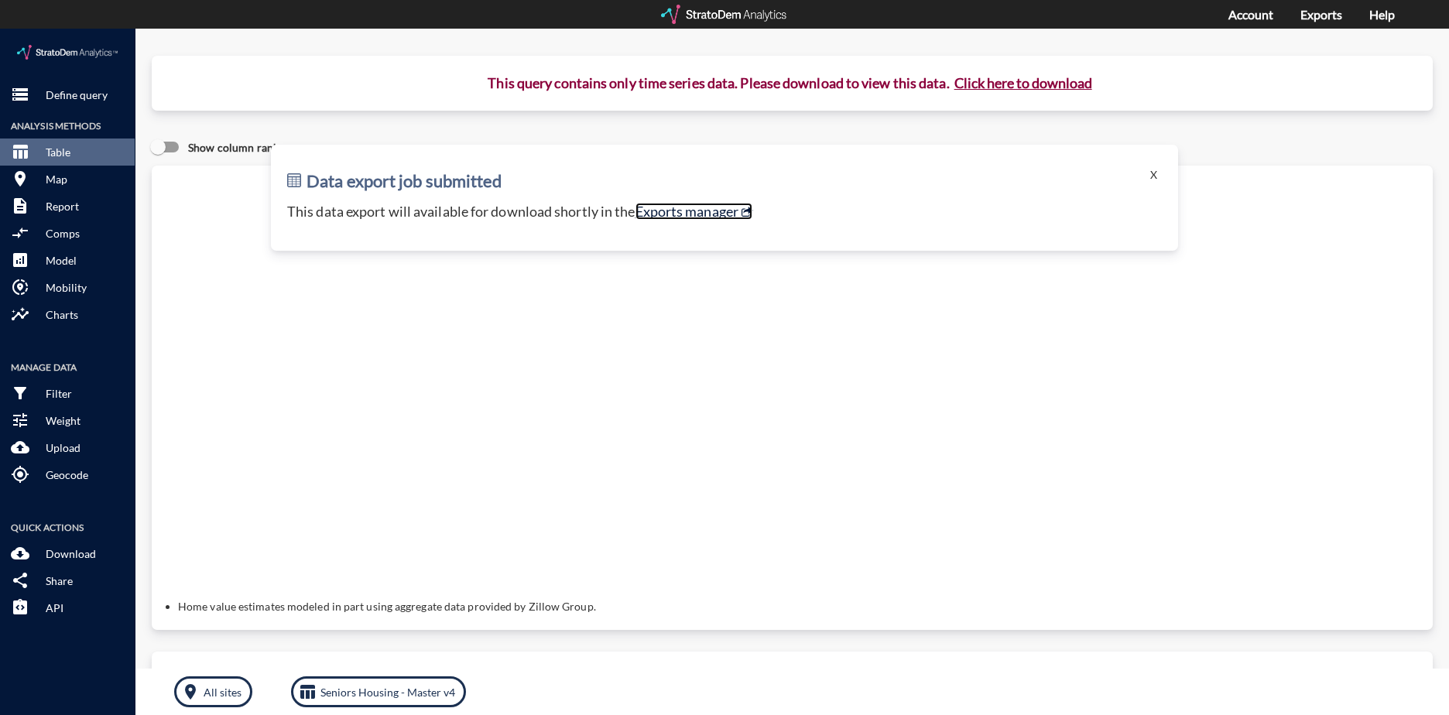
click link "Exports manager"
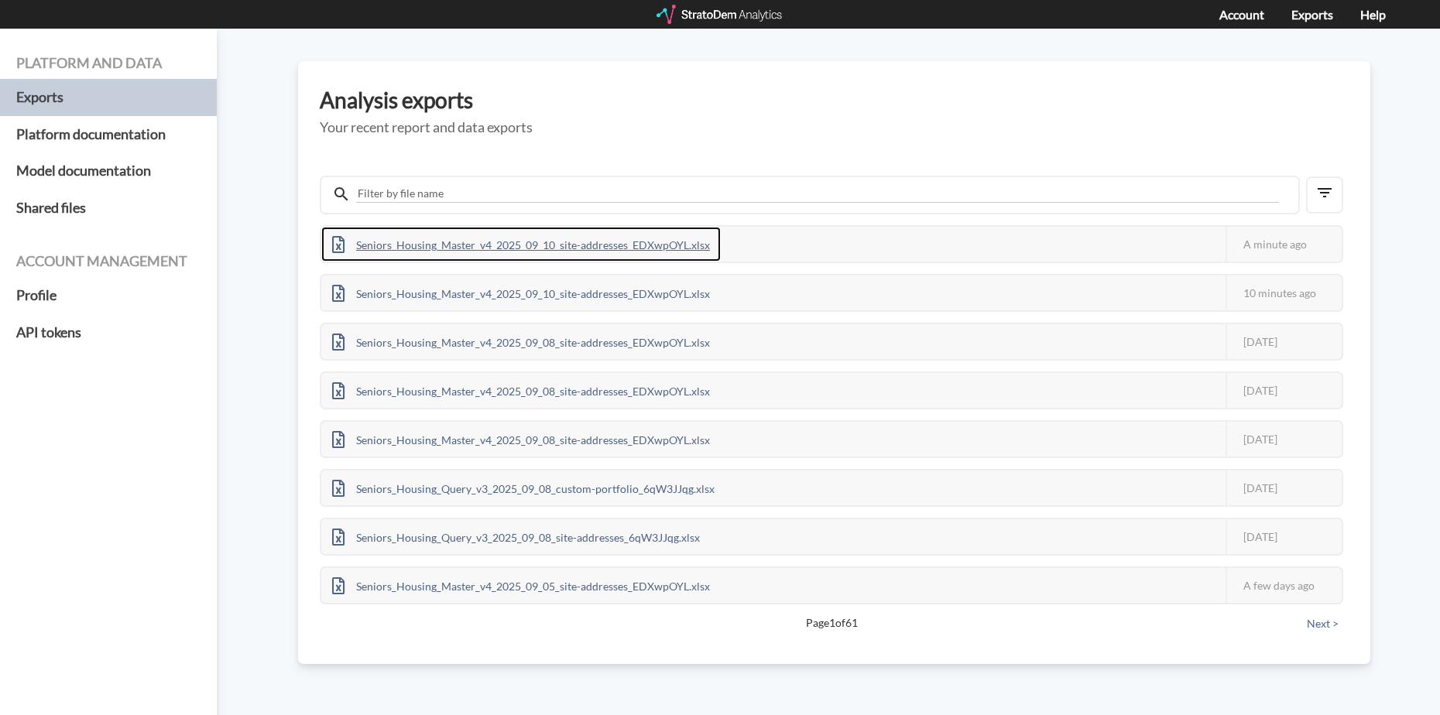
click at [586, 244] on div "Seniors_Housing_Master_v4_2025_09_10_site-addresses_EDXwpOYL.xlsx" at bounding box center [520, 244] width 399 height 35
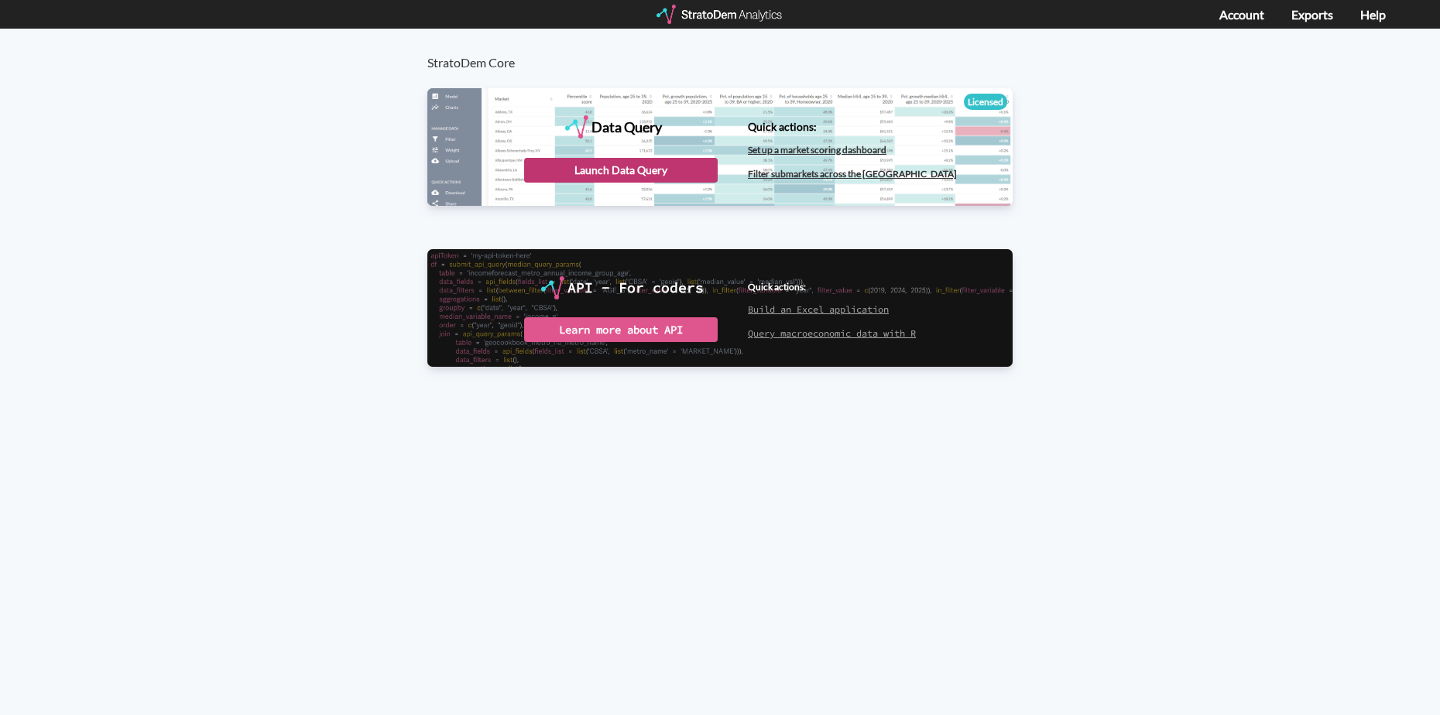
click at [622, 169] on div "Launch Data Query" at bounding box center [621, 170] width 194 height 25
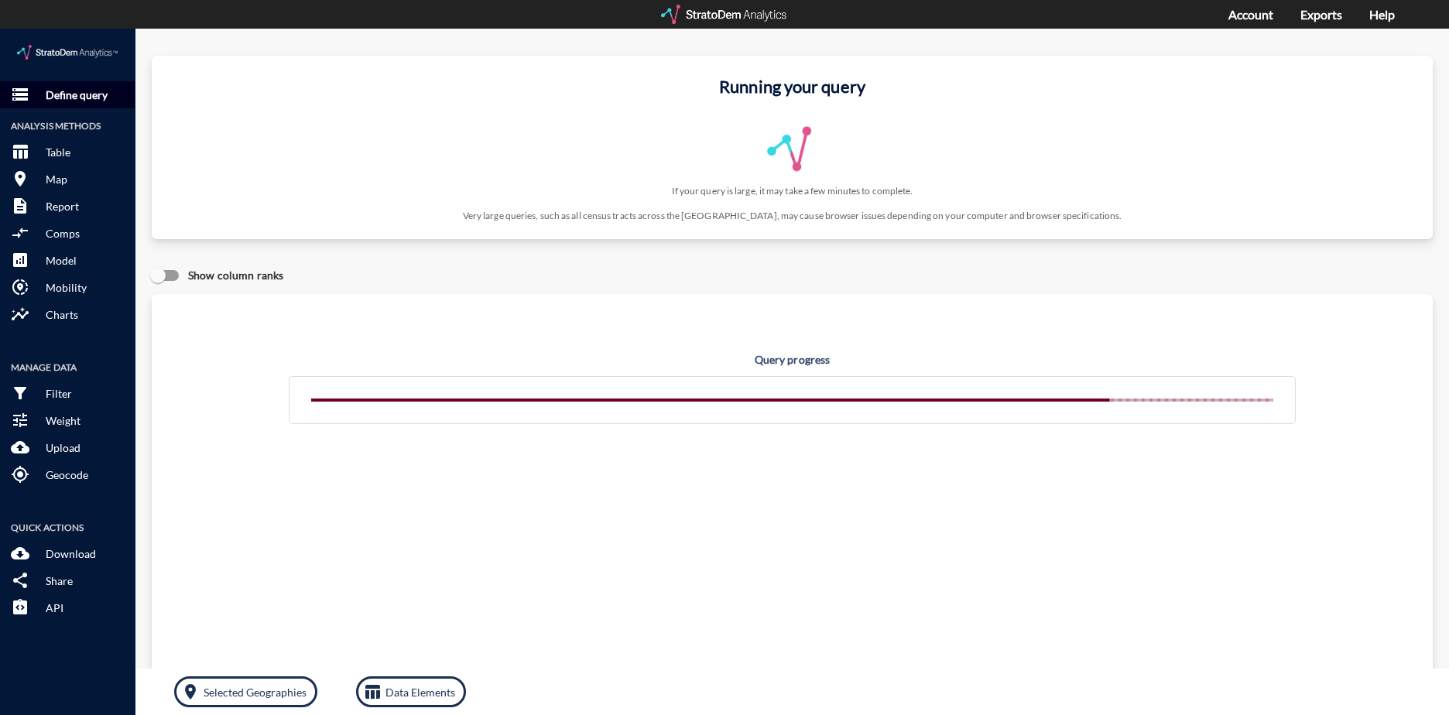
click p "Define query"
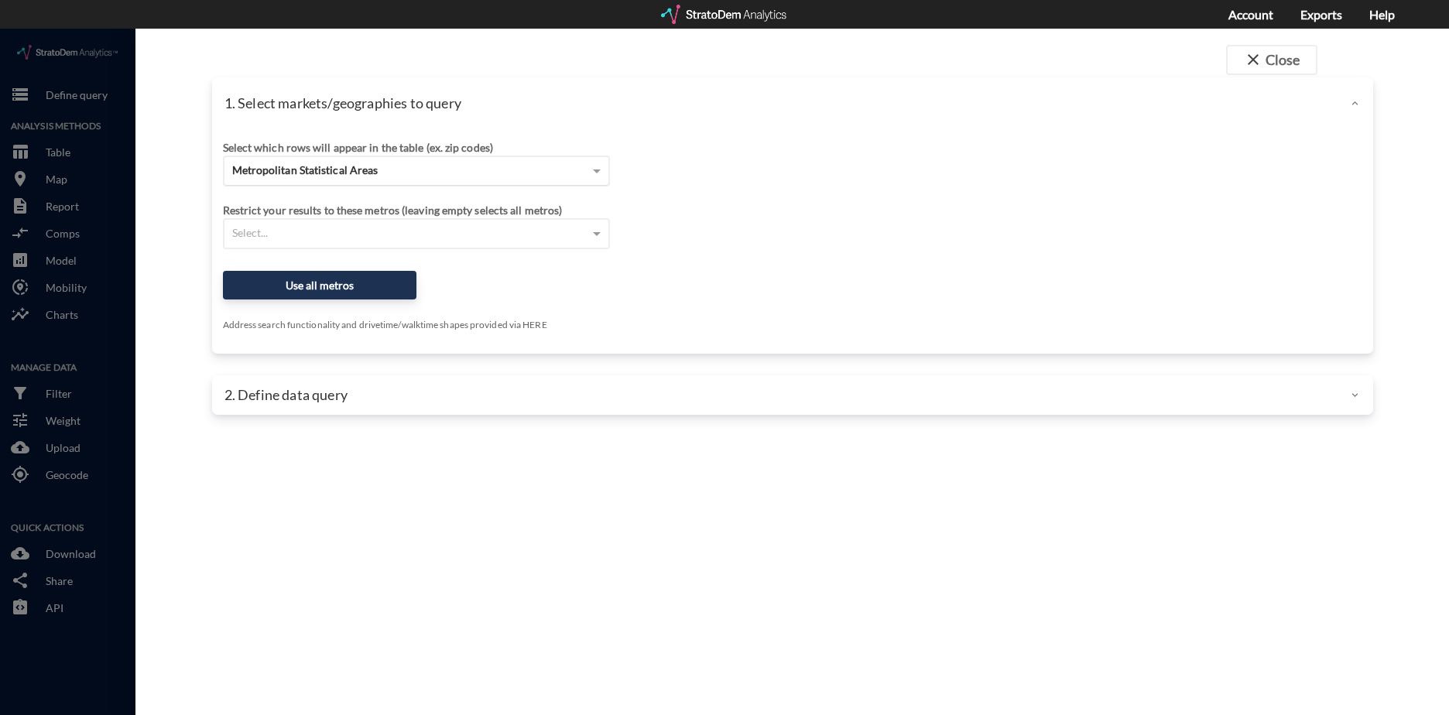
click div "Metropolitan Statistical Areas"
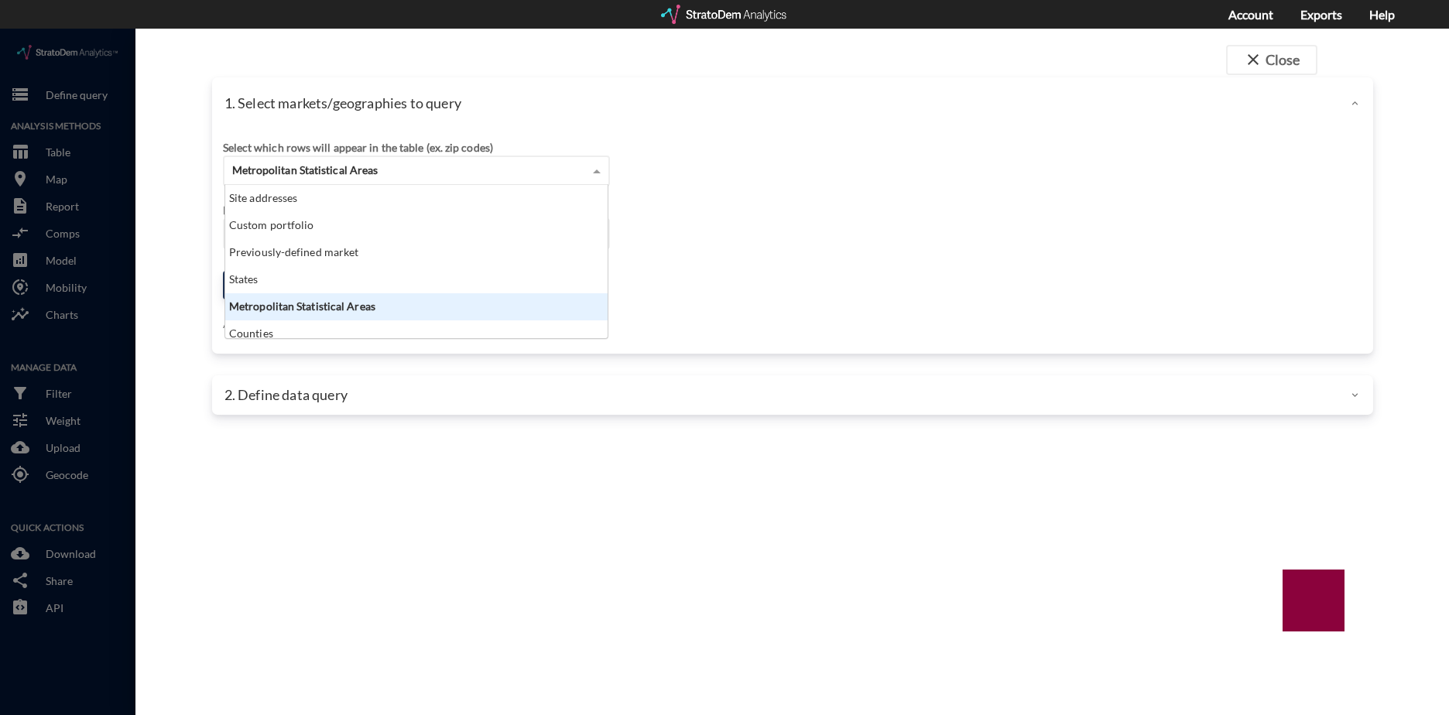
scroll to position [142, 373]
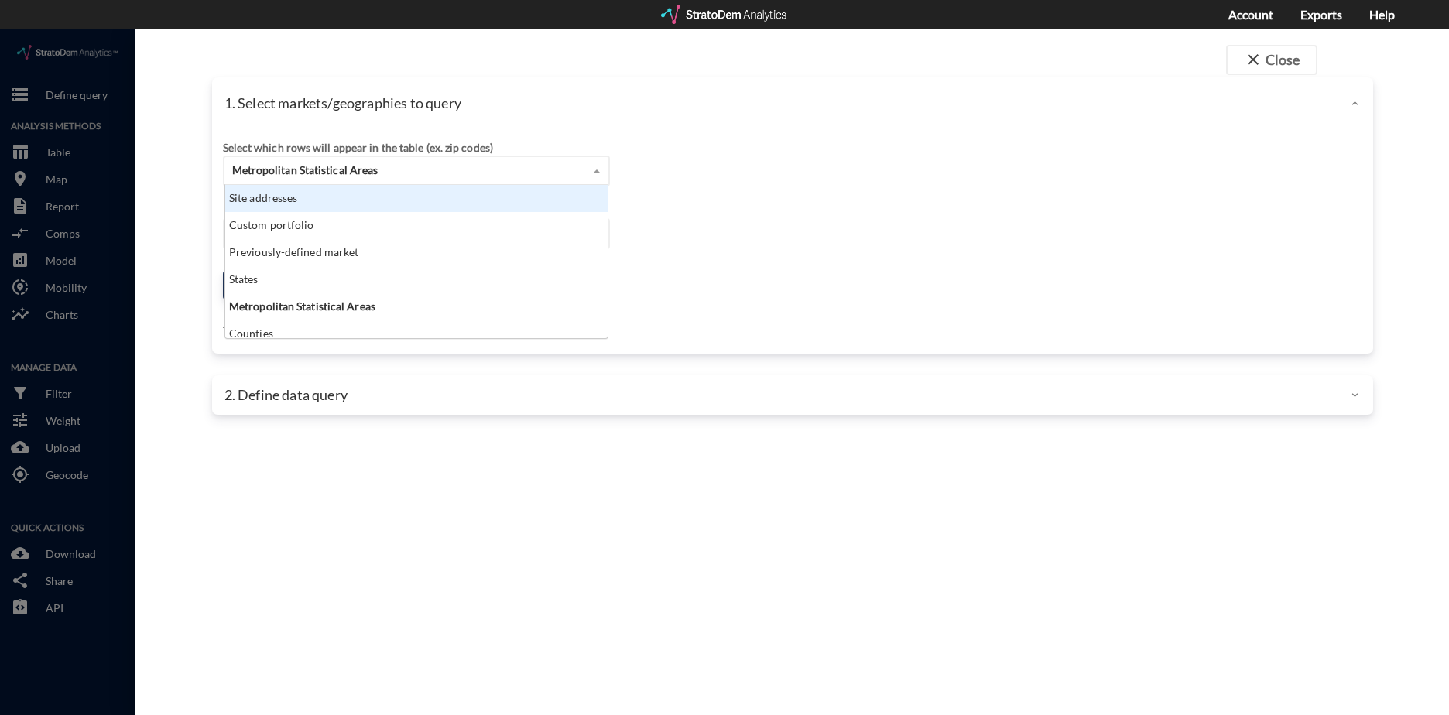
click div "Site addresses"
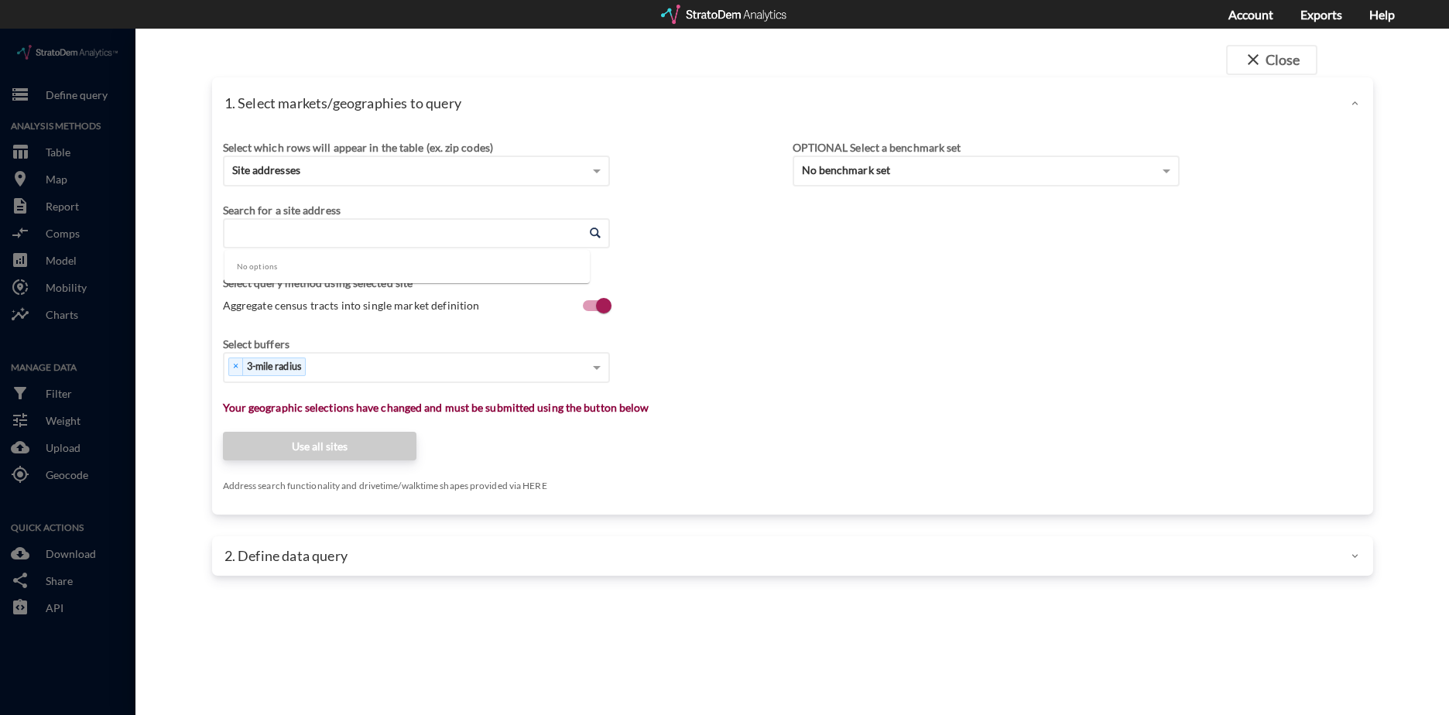
click input "Enter an address"
paste input "[STREET_ADDRESS]"
click li "[STREET_ADDRESS][US_STATE]"
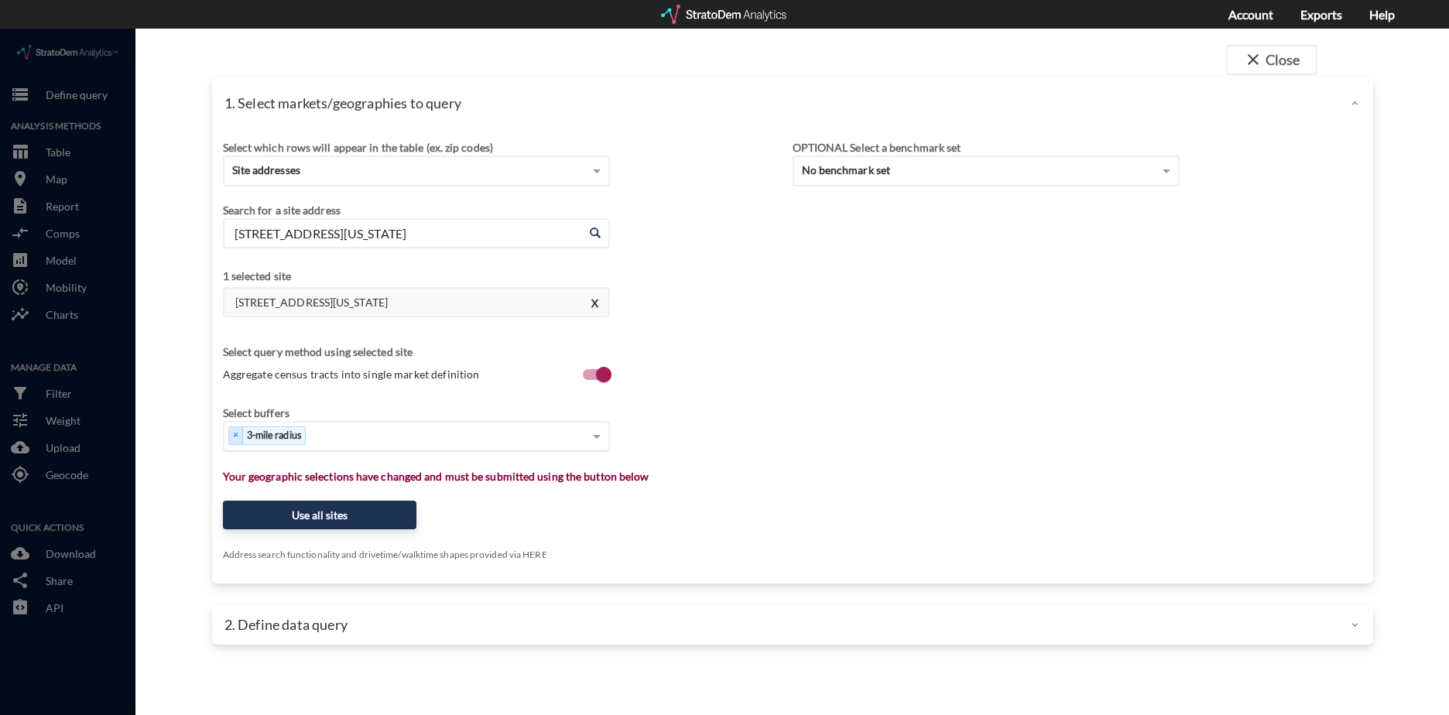
type input "[STREET_ADDRESS][US_STATE]"
type input "9"
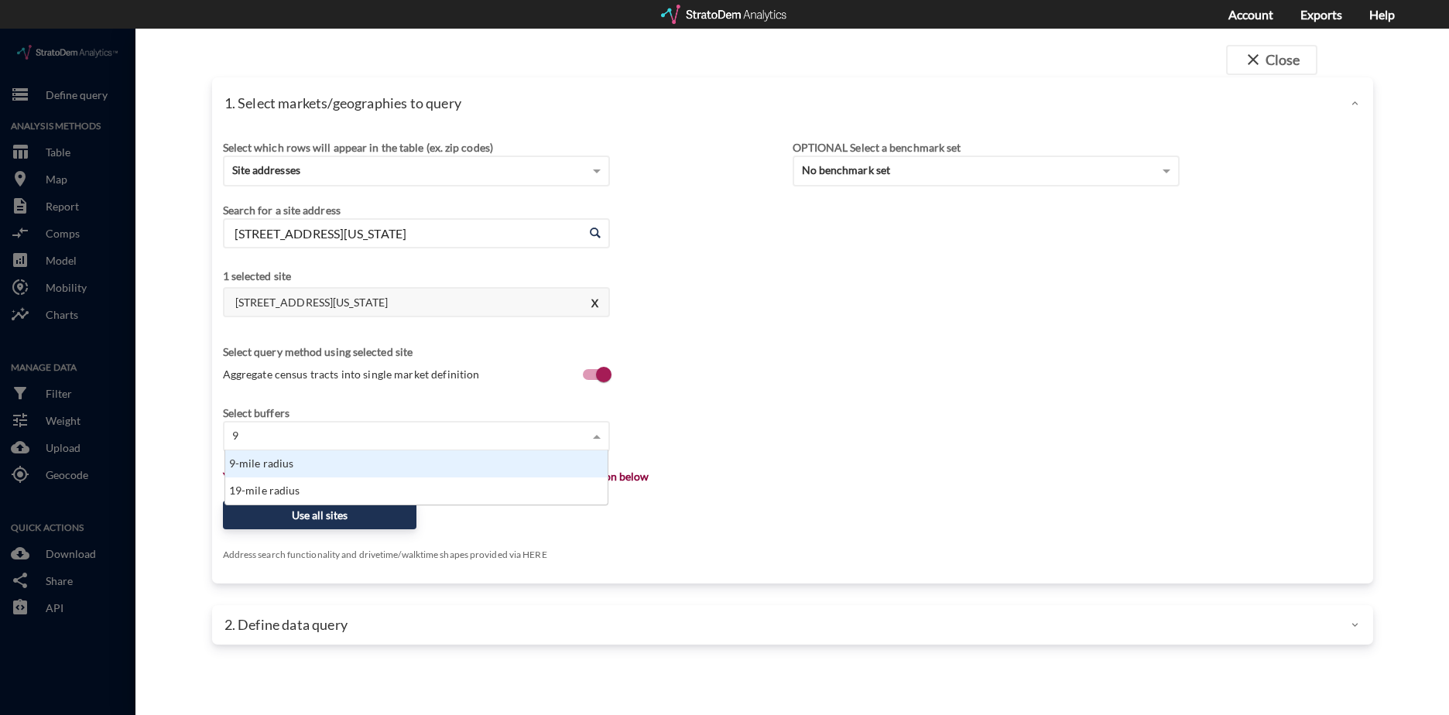
scroll to position [43, 373]
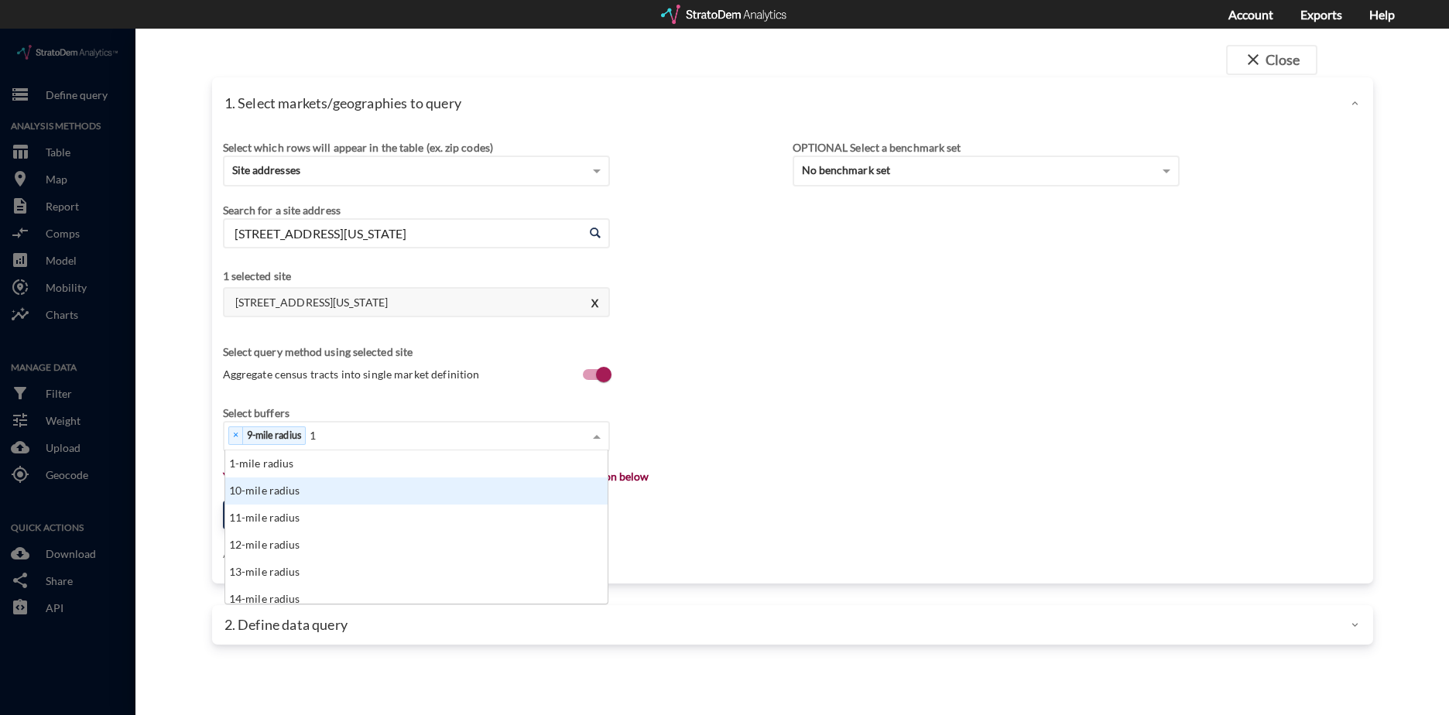
type input "13"
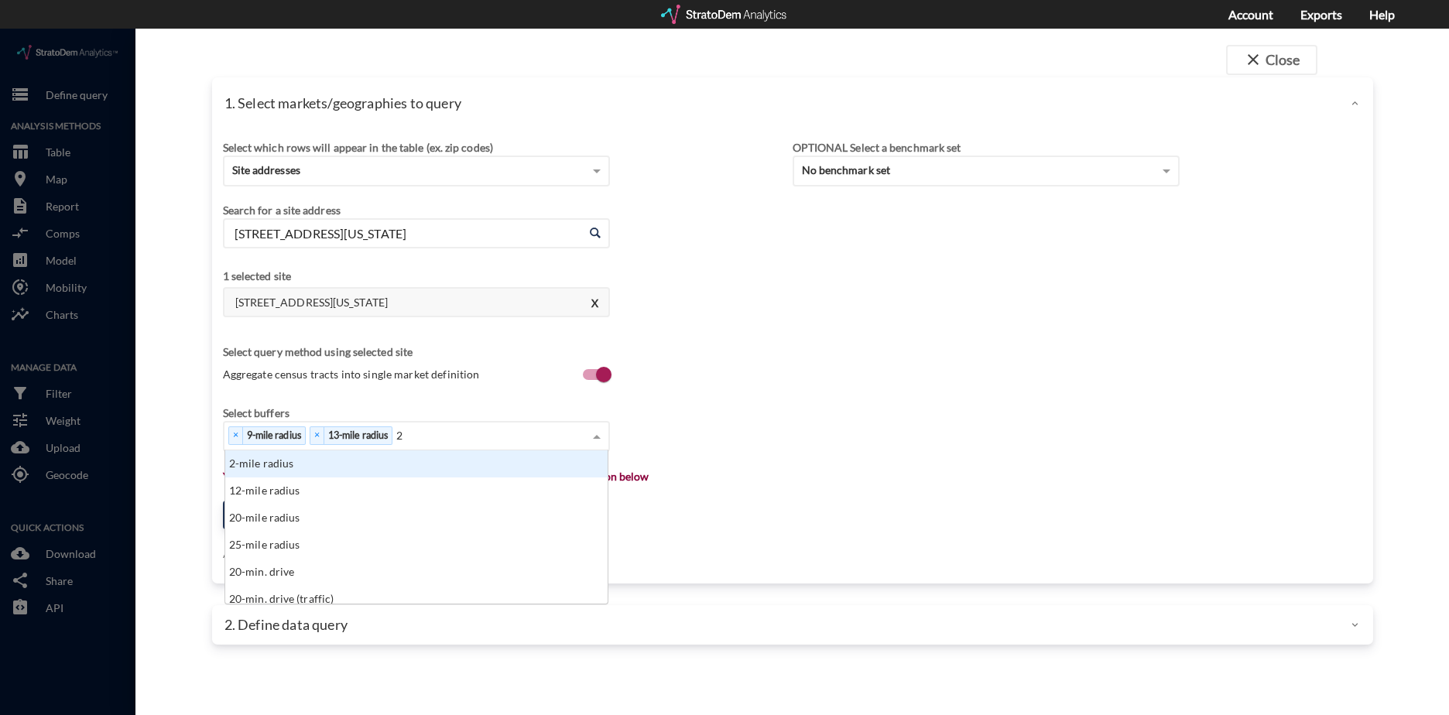
scroll to position [12, 10]
type input "25"
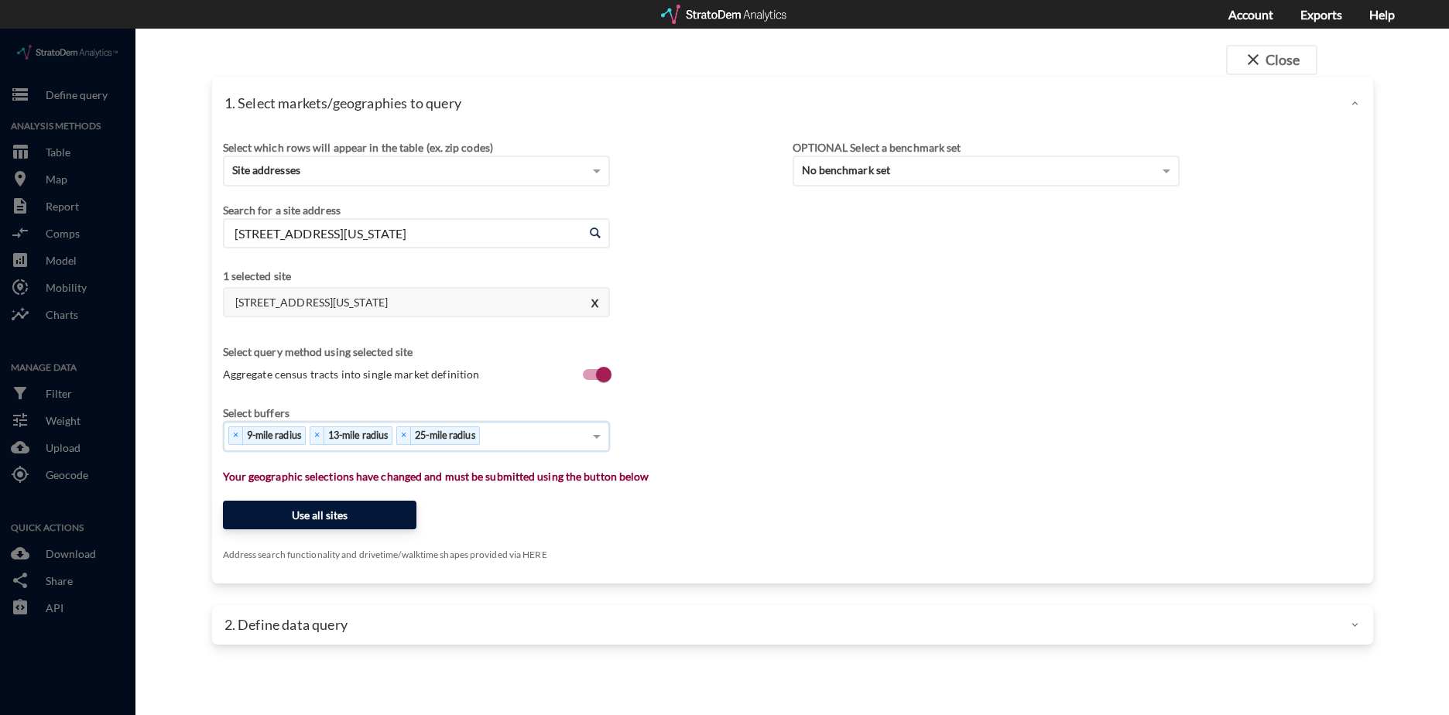
click button "Use all sites"
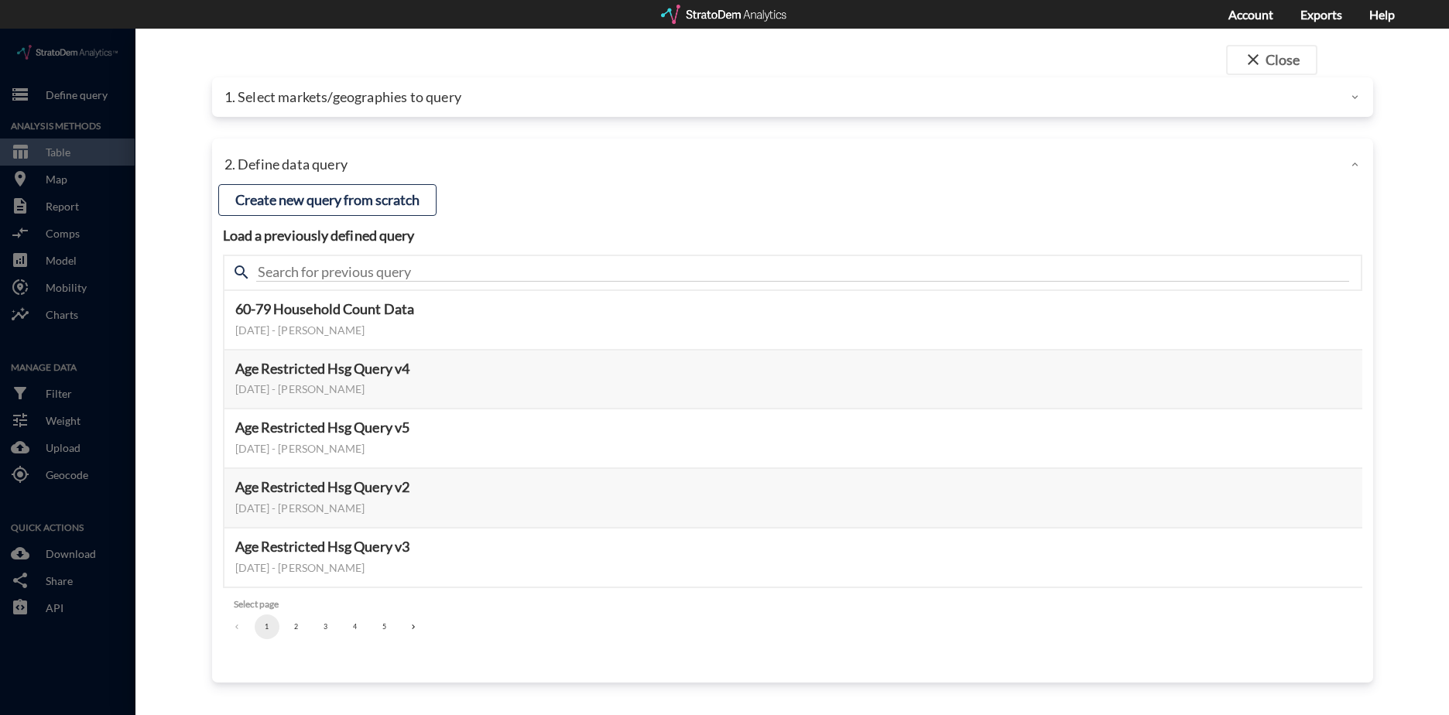
click button "3"
click button "Update query years"
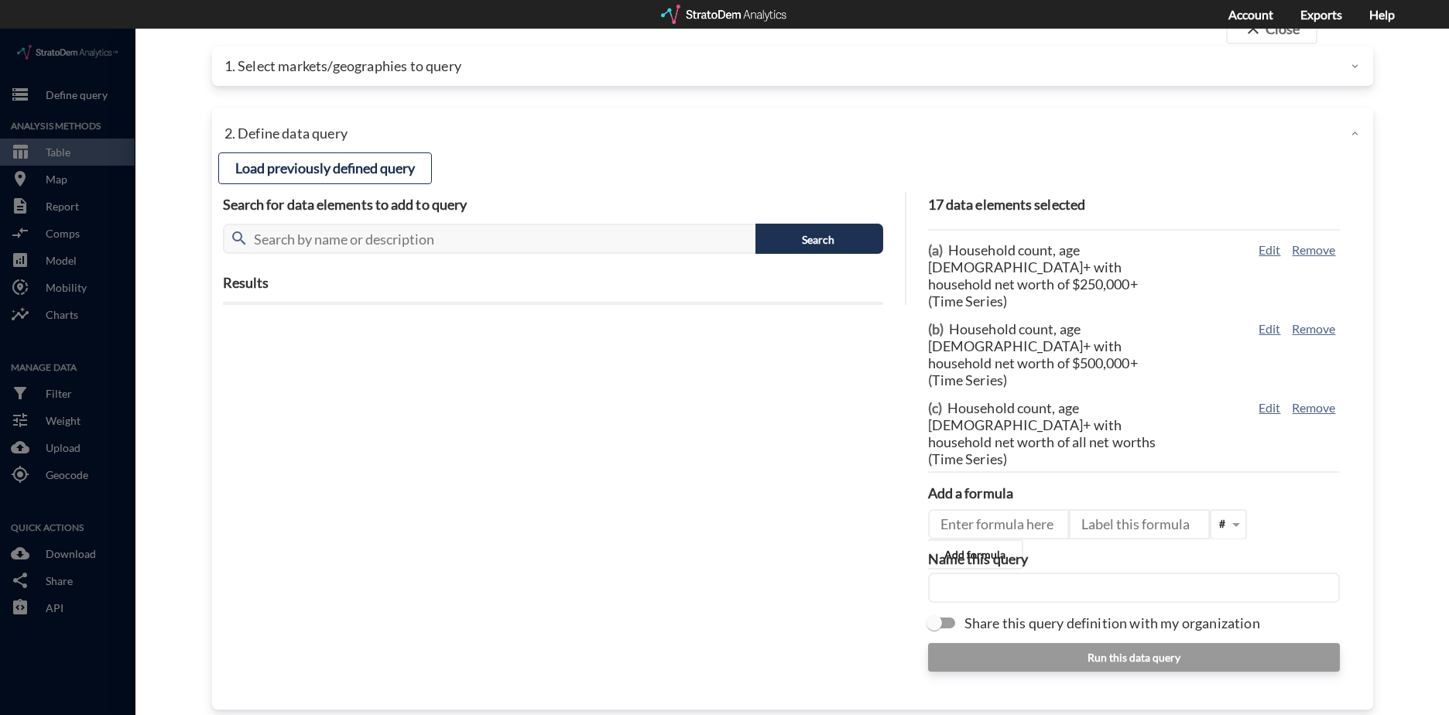
scroll to position [47, 0]
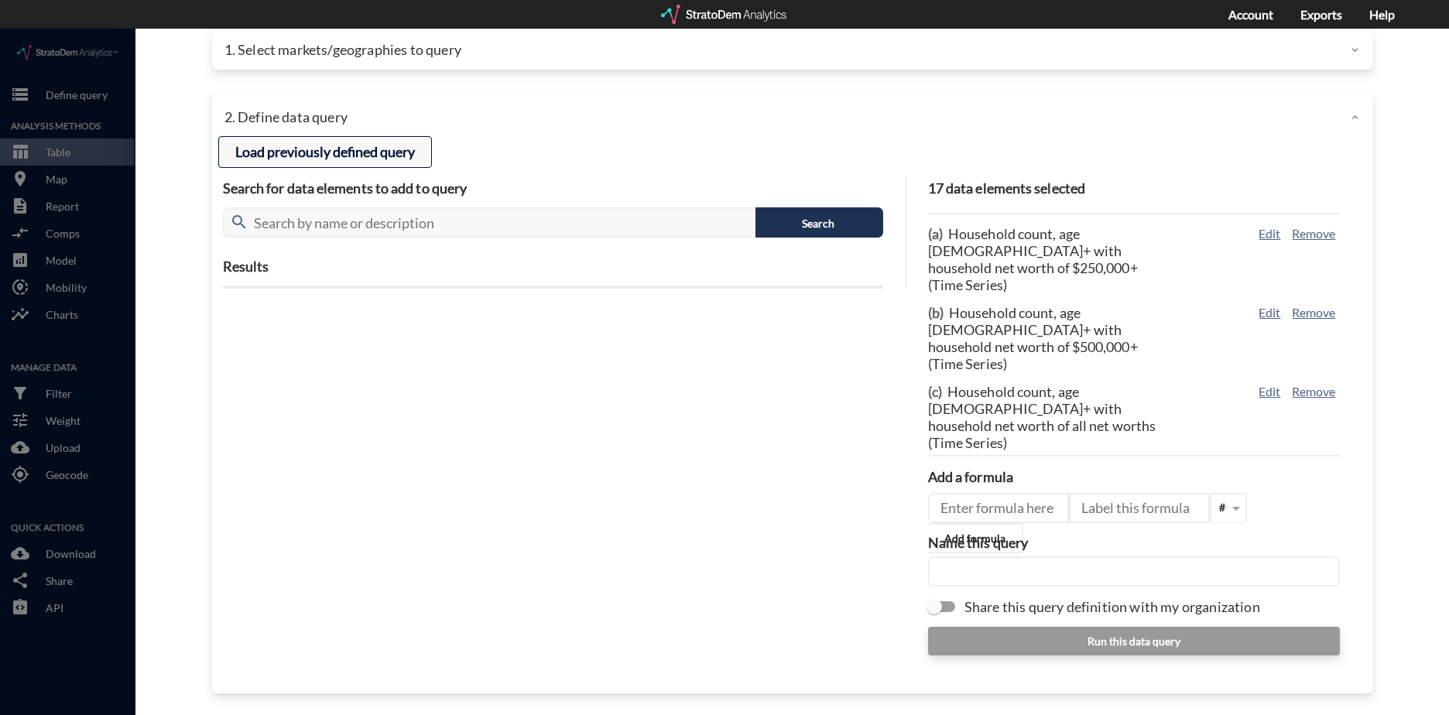
click button "Load previously defined query"
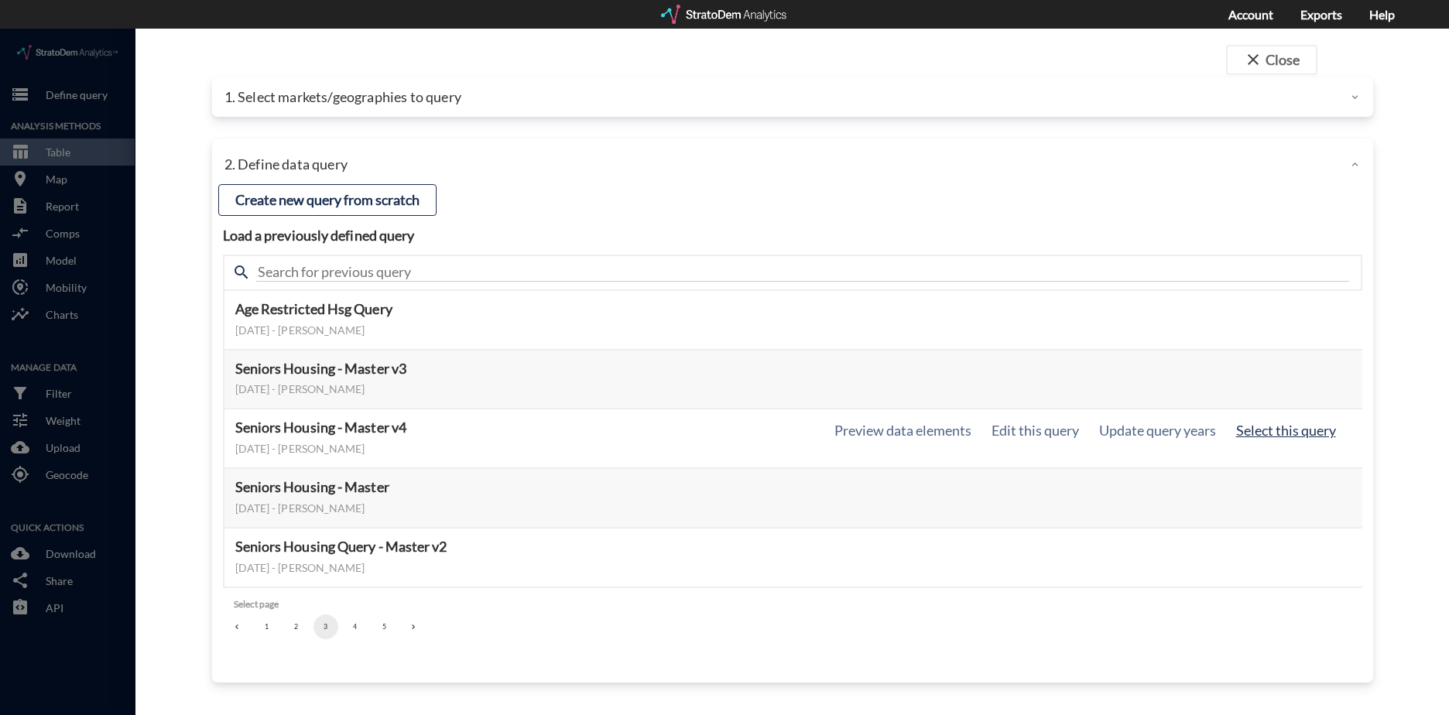
click button "Select this query"
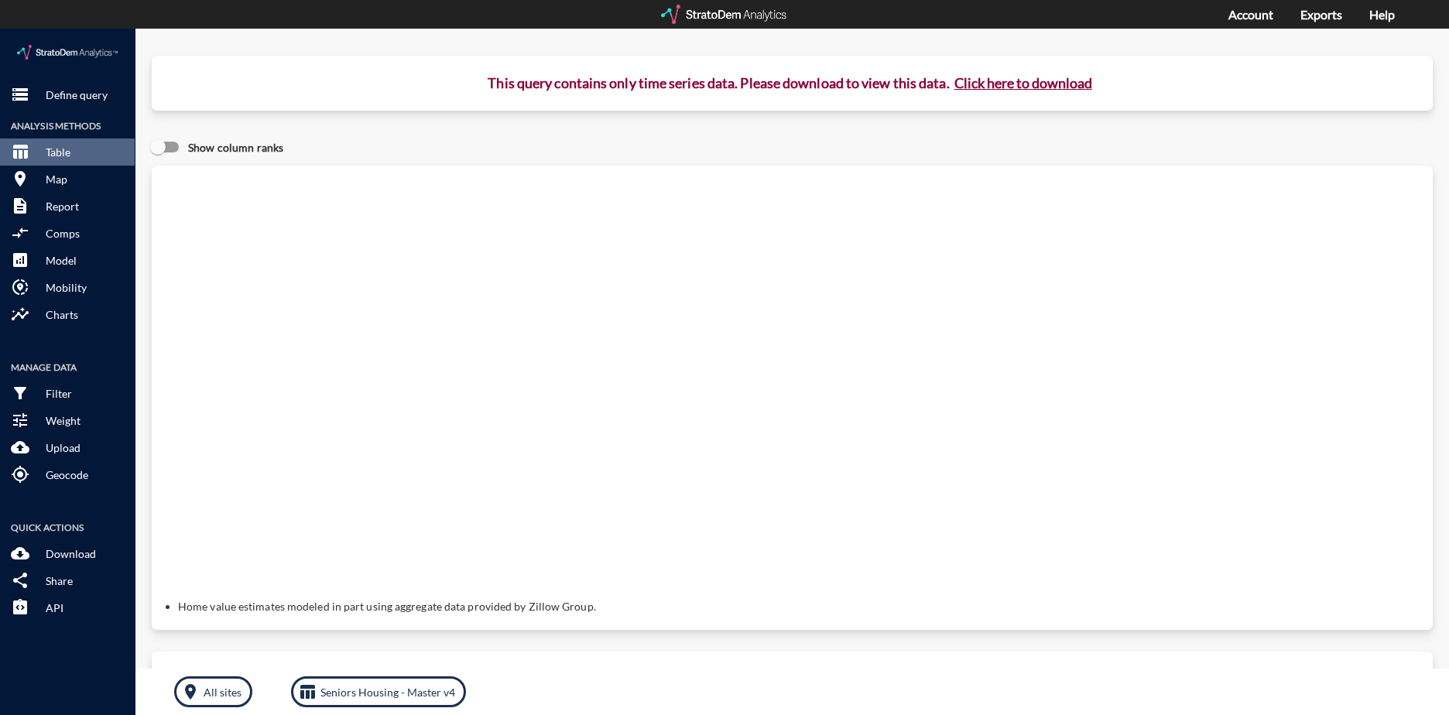
click button "Click here to download"
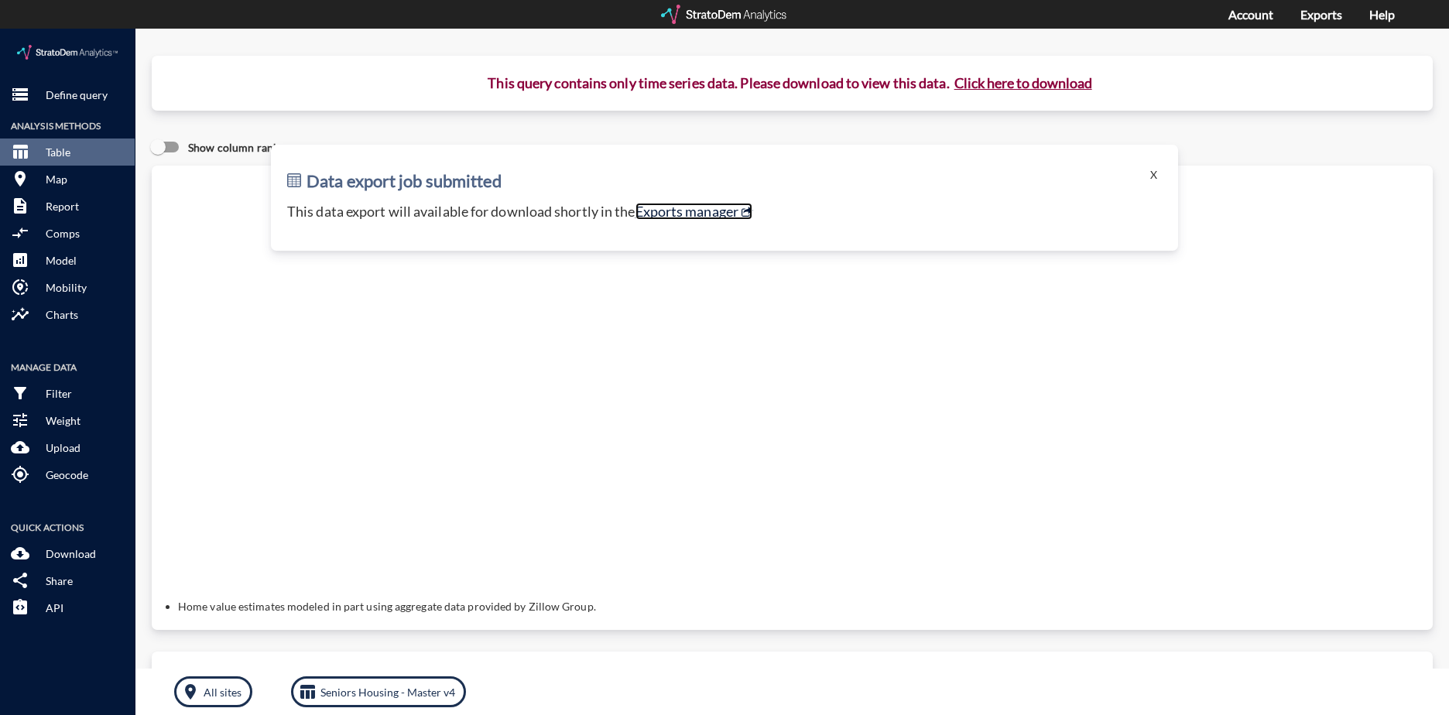
click link "Exports manager"
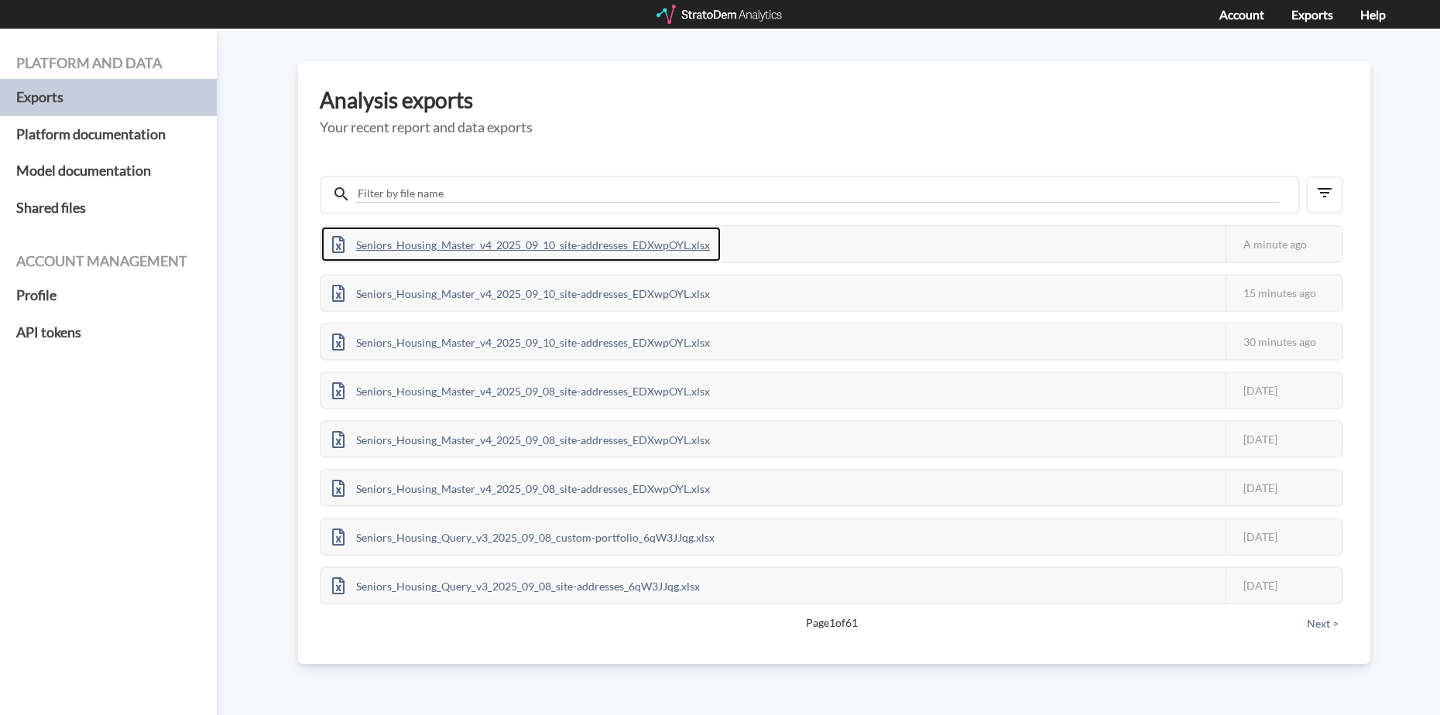
click at [561, 248] on div "Seniors_Housing_Master_v4_2025_09_10_site-addresses_EDXwpOYL.xlsx" at bounding box center [520, 244] width 399 height 35
drag, startPoint x: 969, startPoint y: 106, endPoint x: 957, endPoint y: 102, distance: 13.0
click at [969, 106] on h3 "Analysis exports" at bounding box center [834, 100] width 1029 height 24
